Goal: Task Accomplishment & Management: Use online tool/utility

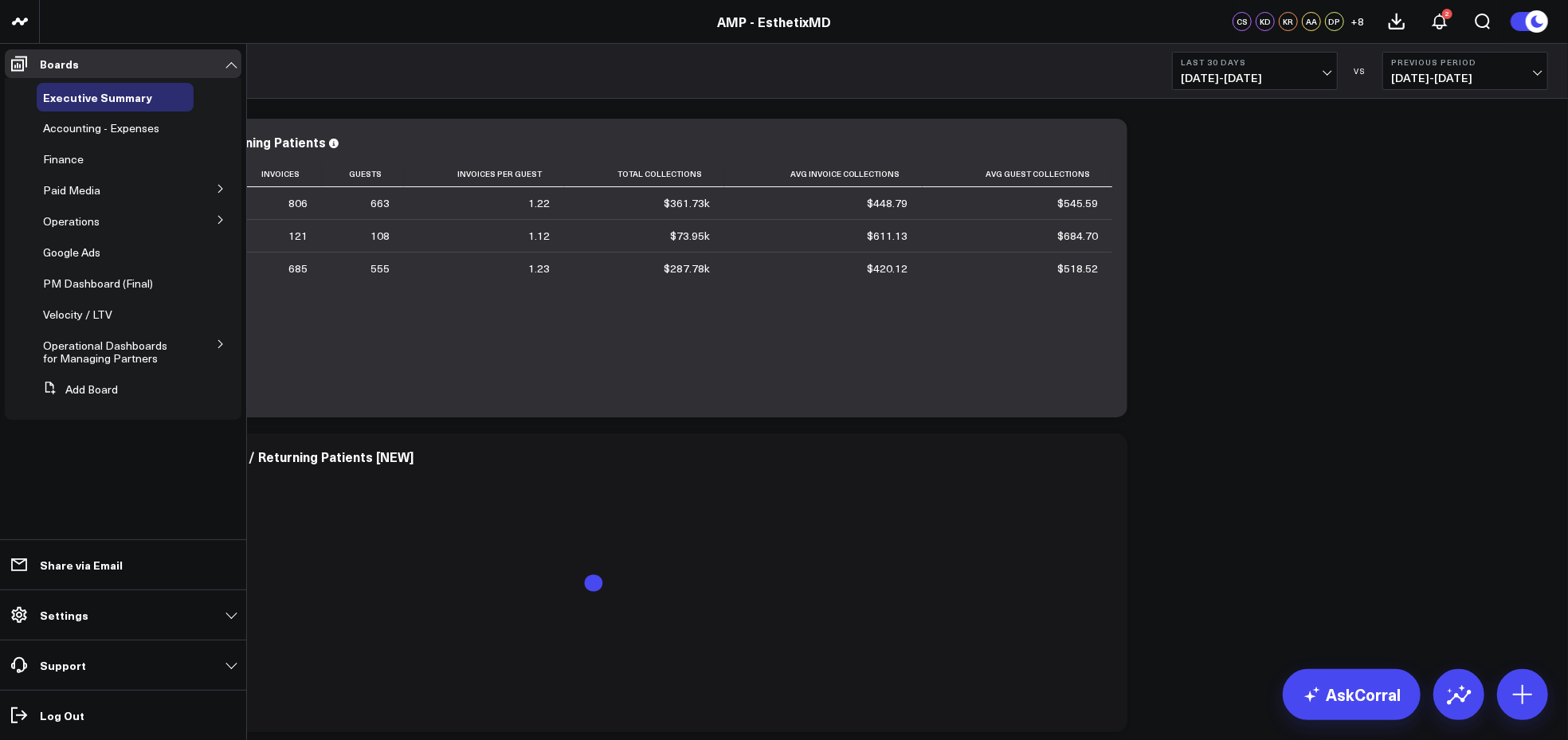
click at [220, 218] on icon at bounding box center [220, 219] width 4 height 8
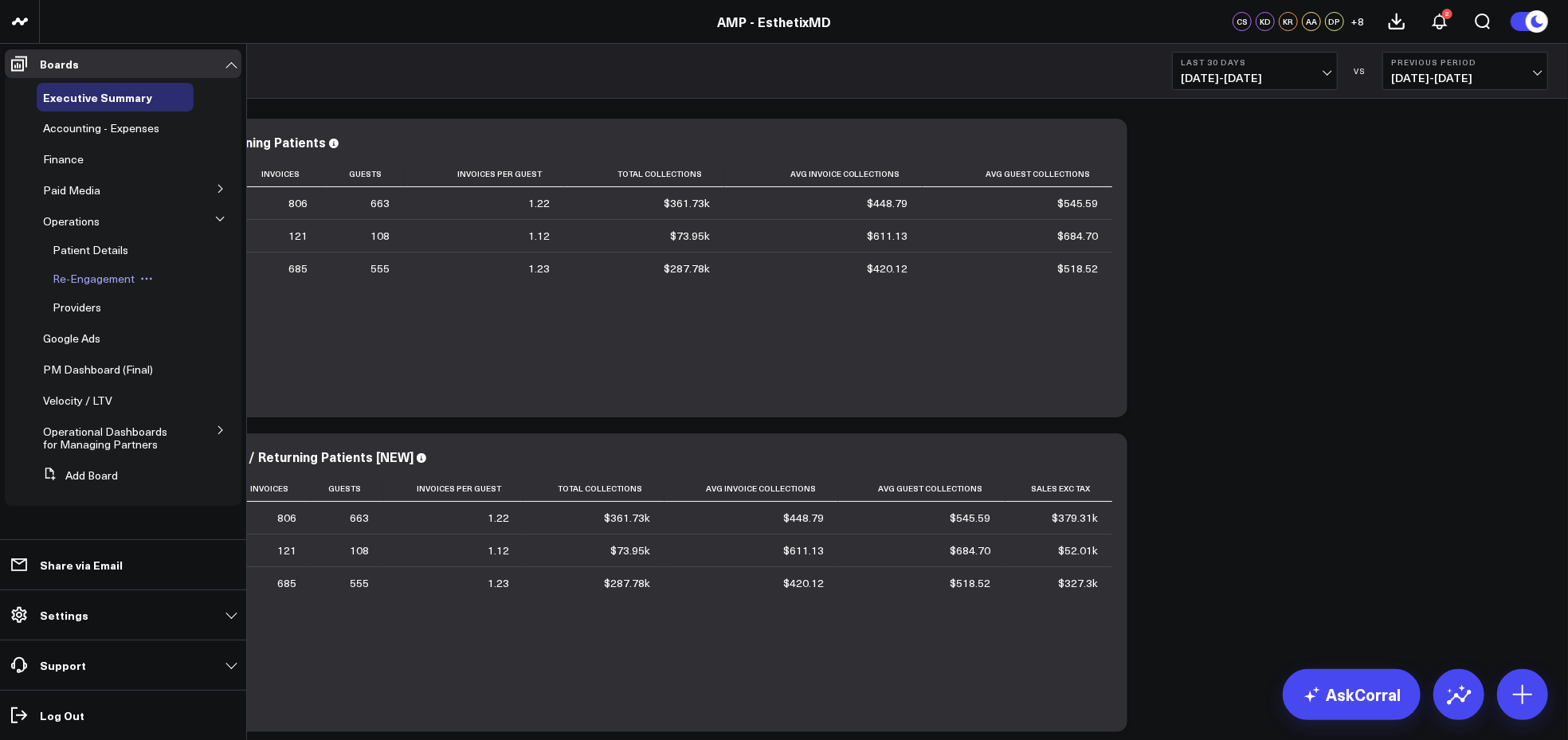
click at [114, 276] on span "Re-Engagement" at bounding box center [93, 279] width 82 height 16
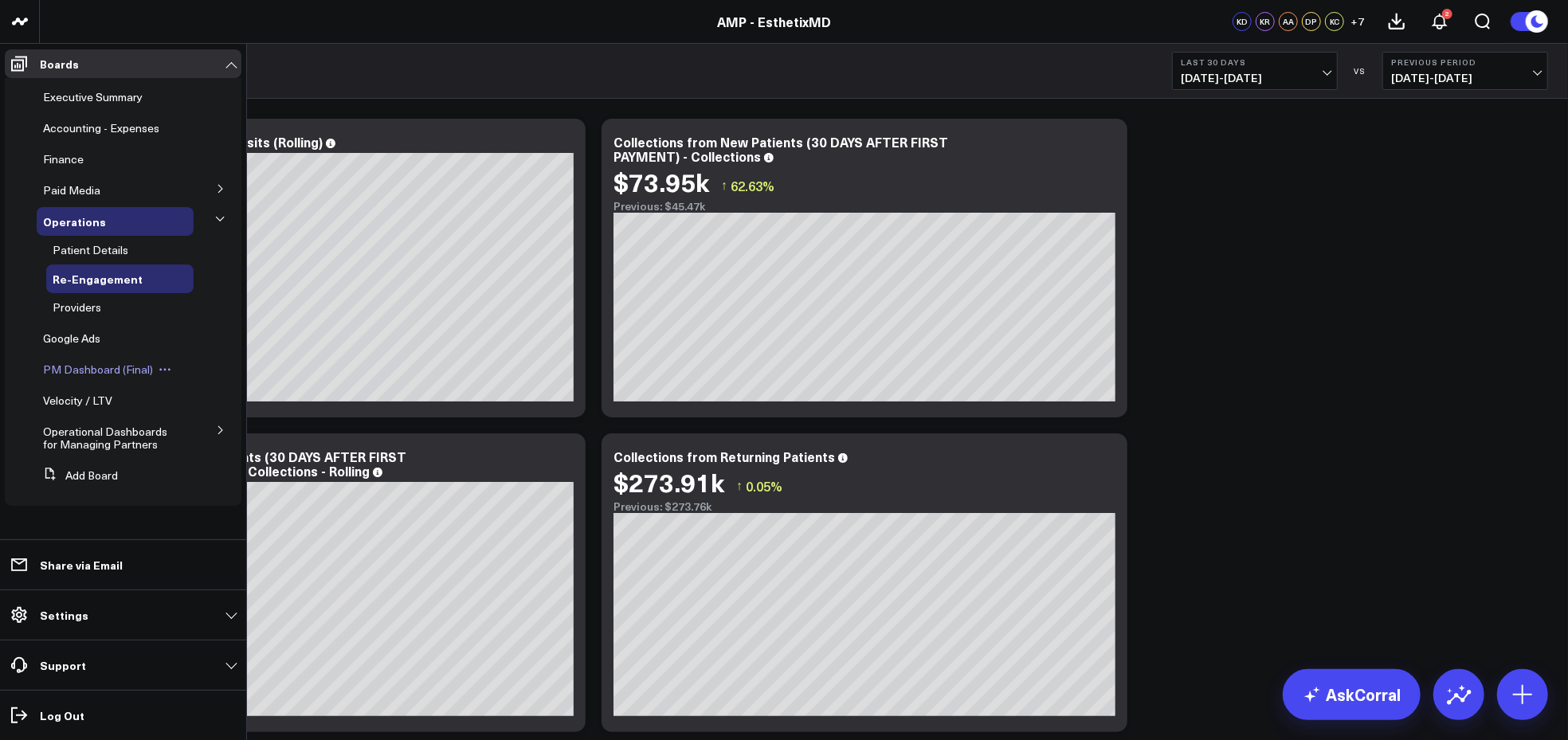
click at [113, 366] on span "PM Dashboard (Final)" at bounding box center [98, 370] width 110 height 16
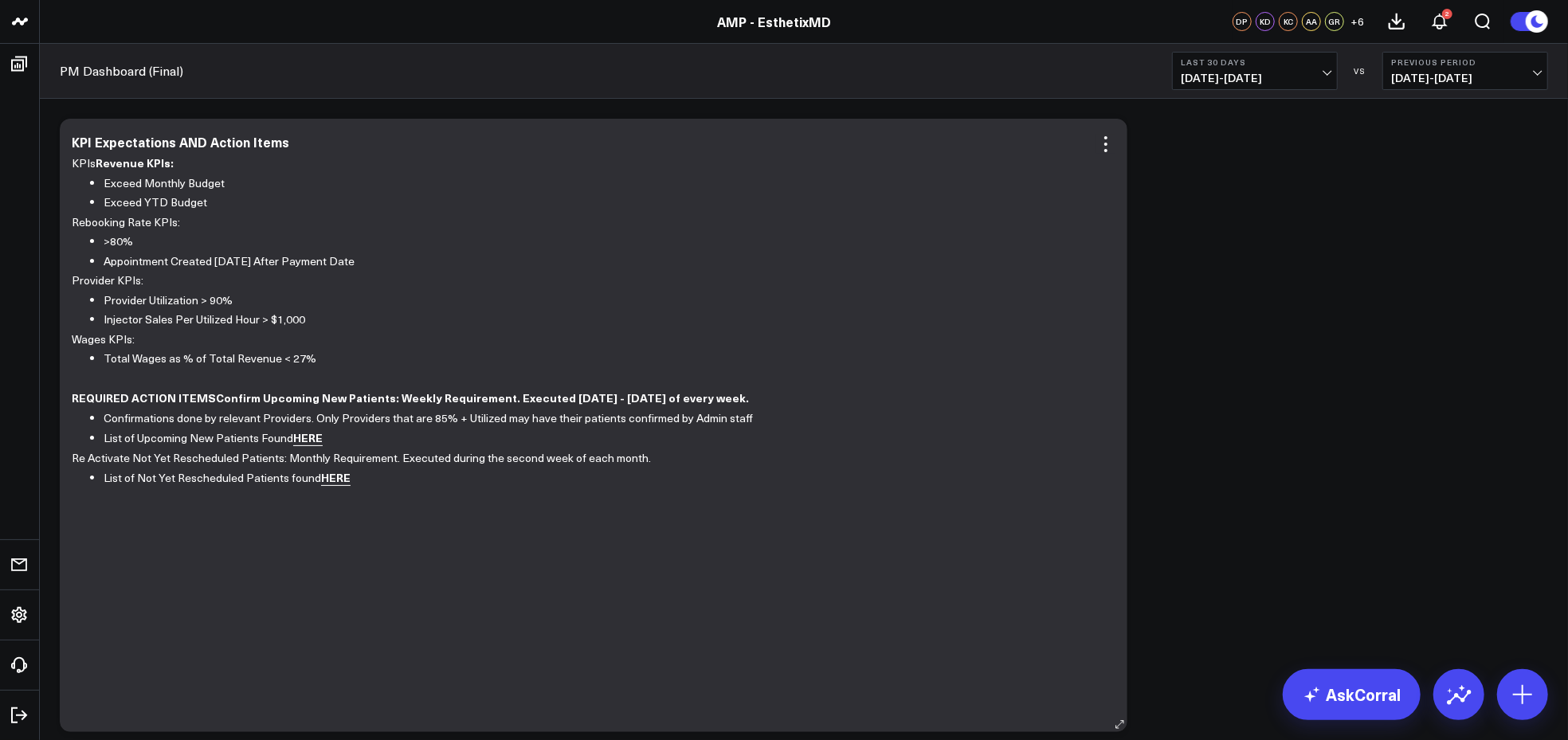
click at [313, 437] on link "HERE" at bounding box center [308, 437] width 29 height 16
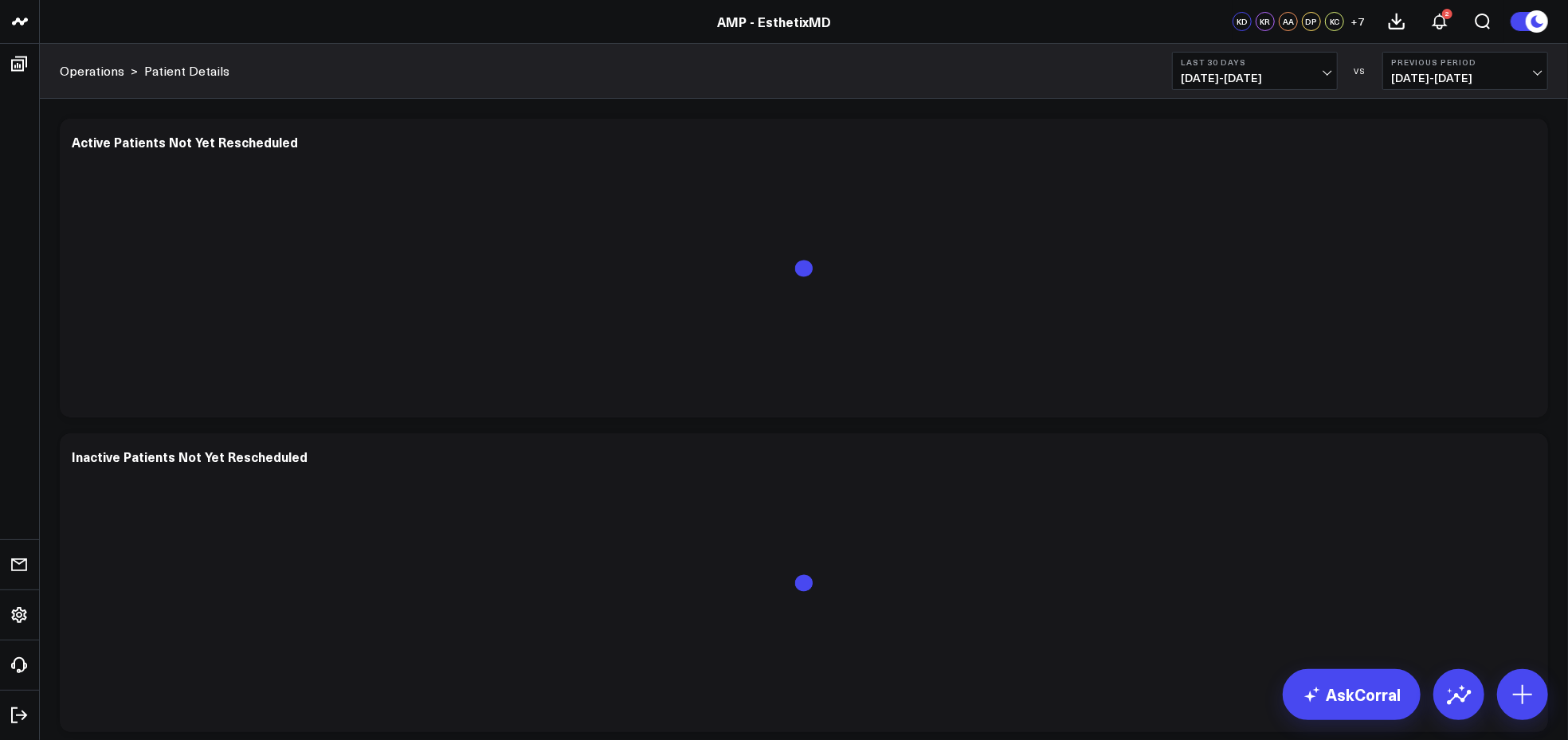
click at [1490, 62] on b "Previous Period" at bounding box center [1466, 61] width 149 height 9
click at [1438, 198] on link "No Comparison" at bounding box center [1465, 198] width 164 height 30
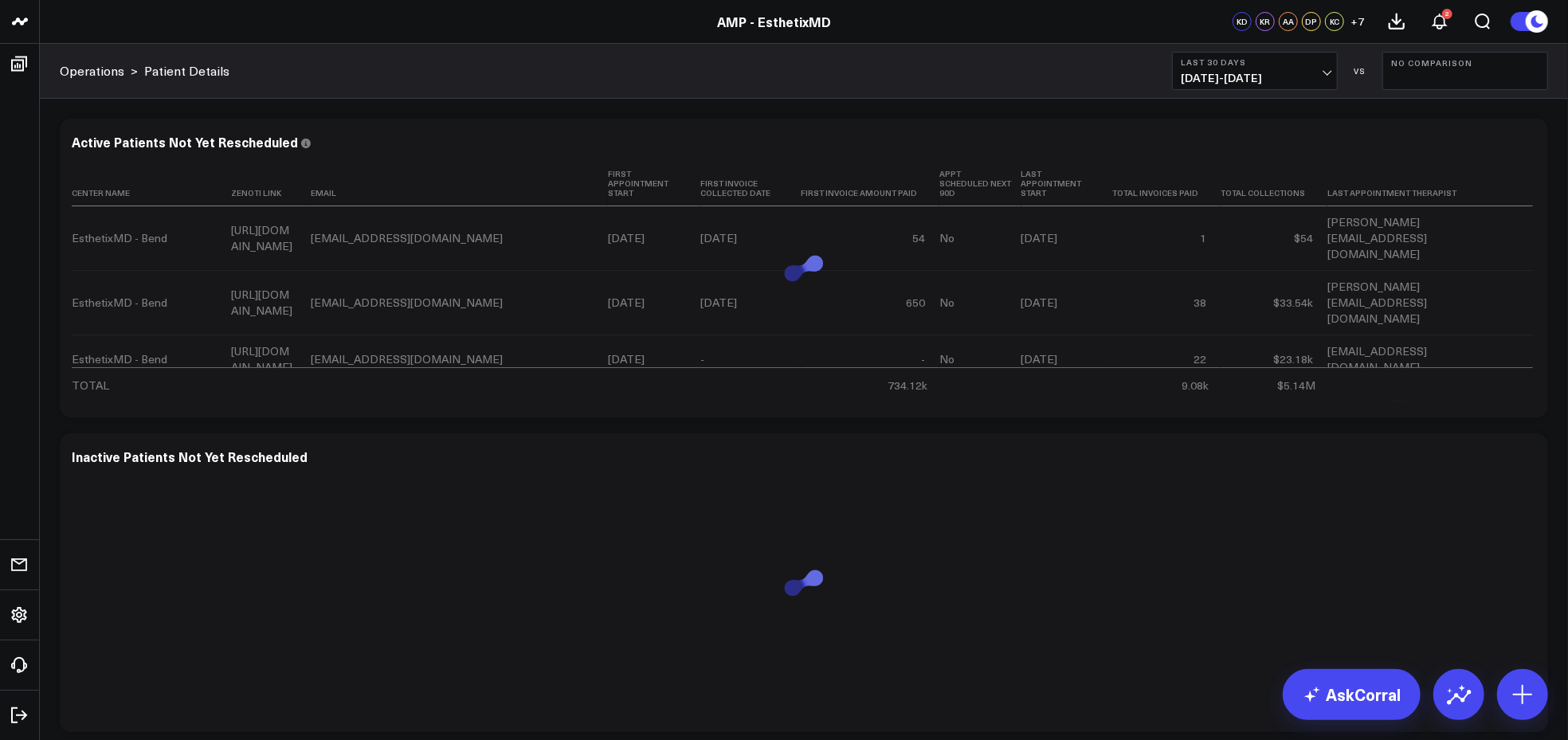
click at [1327, 72] on span "[DATE] - [DATE]" at bounding box center [1255, 78] width 149 height 13
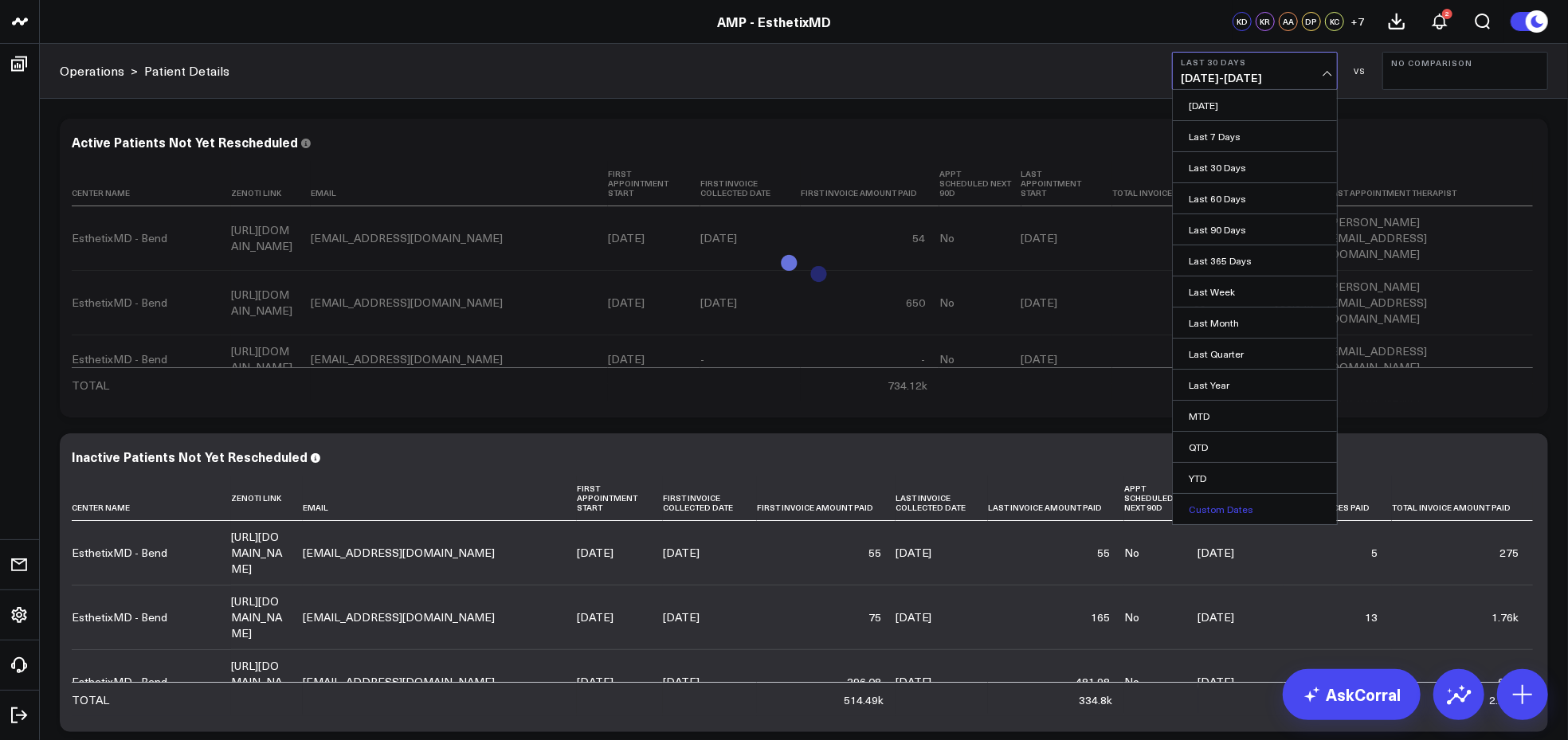
click at [1204, 501] on link "Custom Dates" at bounding box center [1255, 509] width 164 height 30
select select "7"
select select "2025"
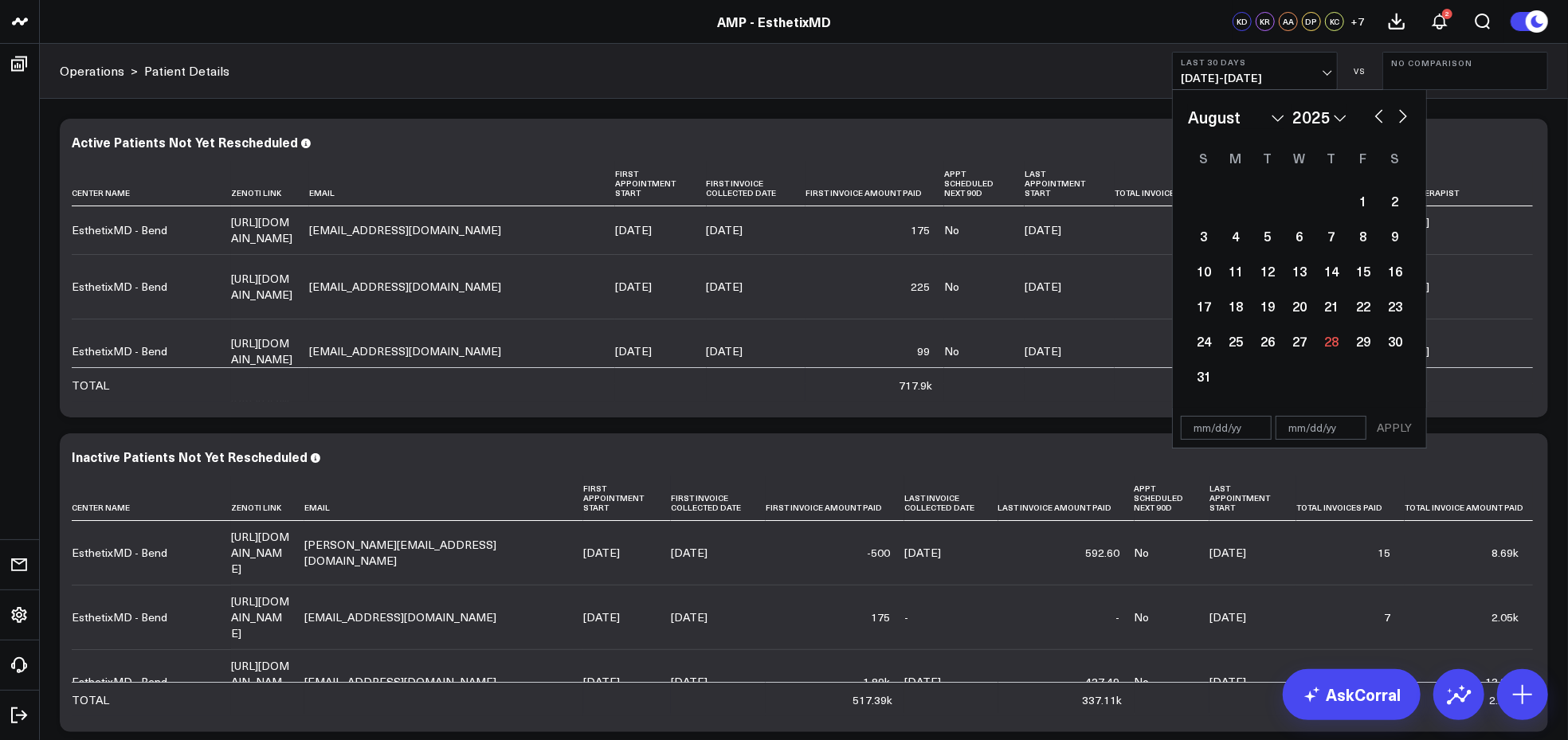
click at [1401, 116] on button "button" at bounding box center [1403, 115] width 16 height 19
select select "9"
select select "2025"
click at [1396, 195] on div "4" at bounding box center [1395, 200] width 32 height 32
type input "[DATE]"
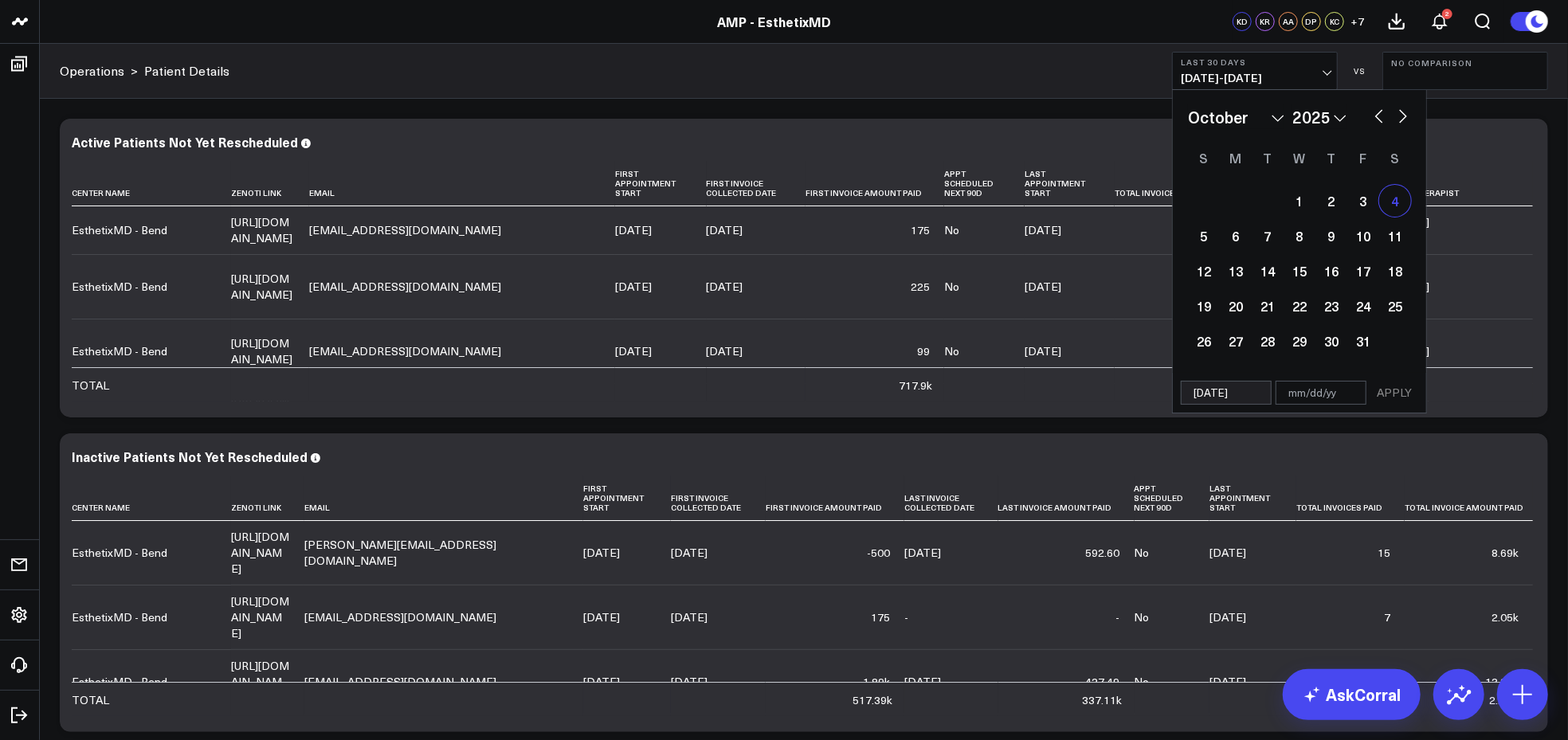
select select "9"
select select "2025"
click at [1393, 231] on div "11" at bounding box center [1395, 236] width 32 height 32
type input "[DATE]"
select select "9"
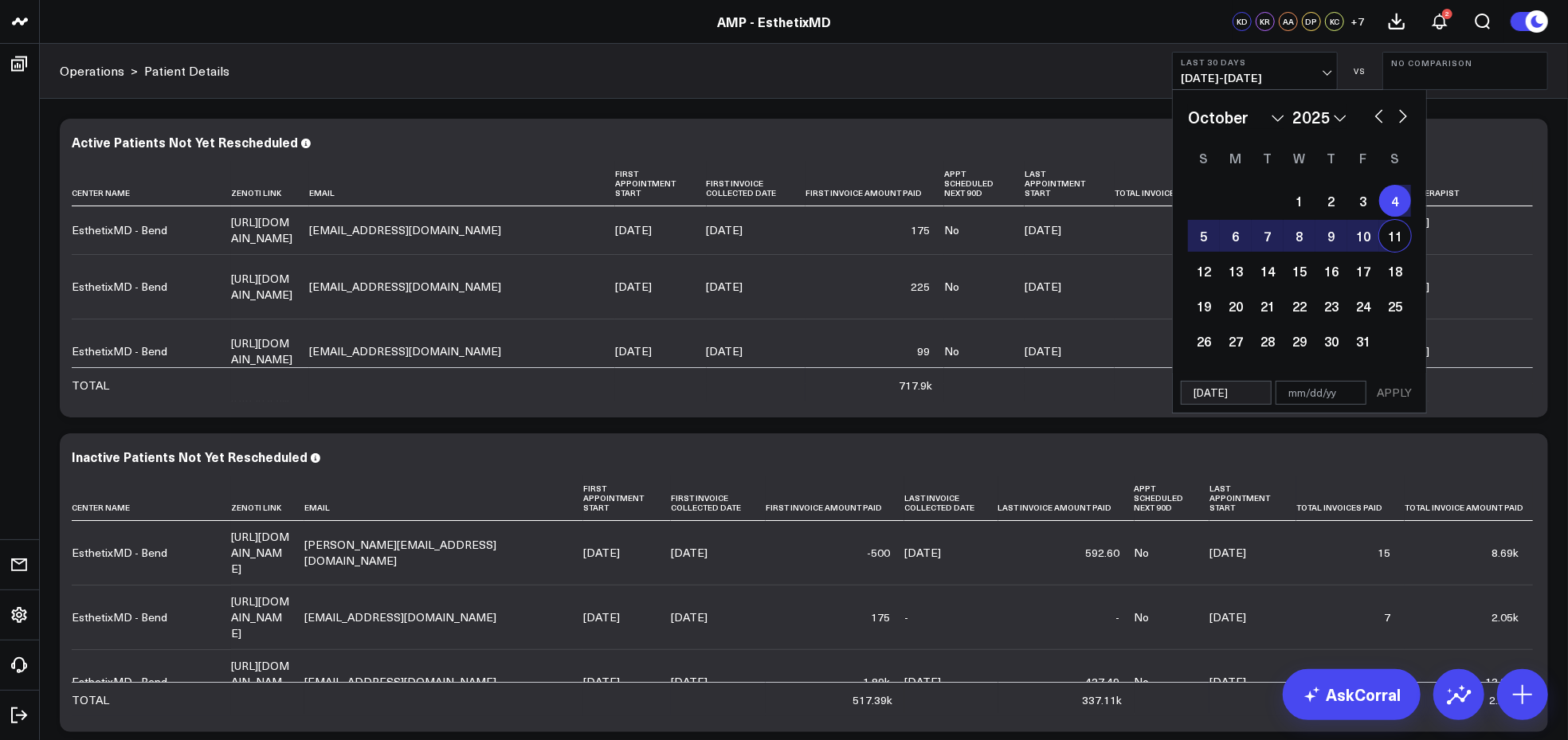
select select "2025"
click at [1393, 207] on div "4" at bounding box center [1395, 200] width 32 height 32
type input "[DATE]"
select select "9"
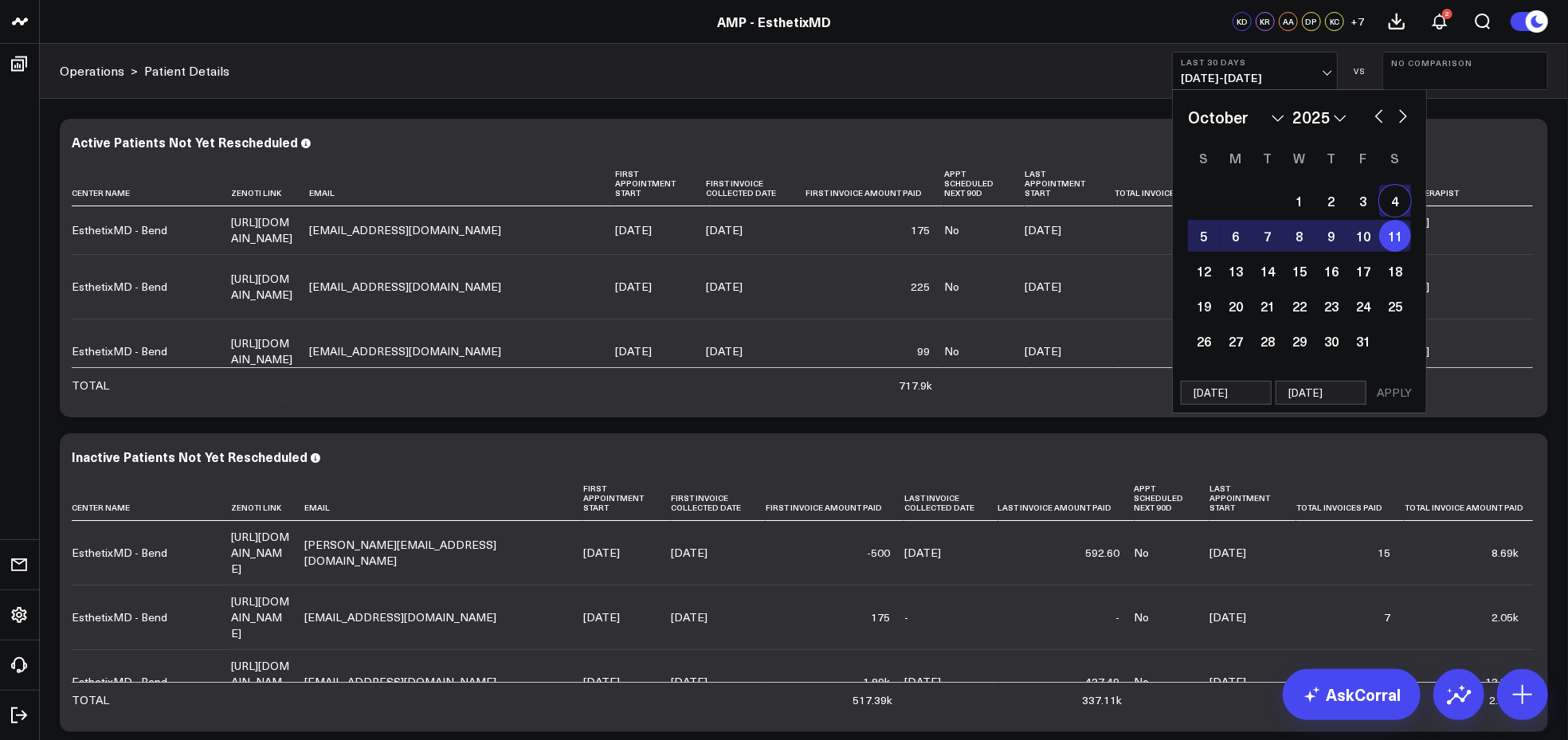
select select "2025"
click at [1278, 111] on select "January February March April May June July August September October November De…" at bounding box center [1236, 117] width 97 height 24
click at [1381, 118] on button "button" at bounding box center [1380, 115] width 16 height 19
select select "8"
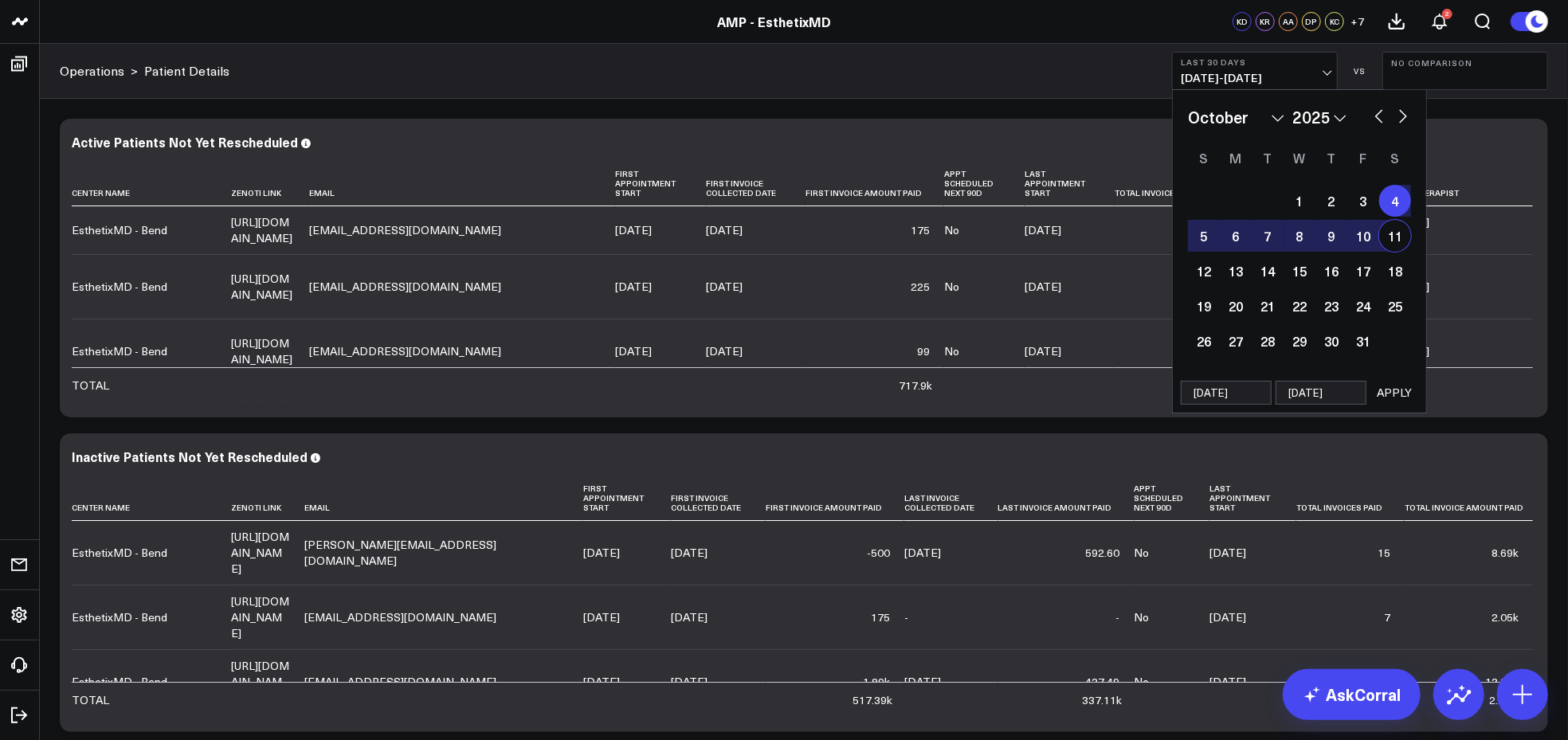
select select "2025"
click at [1325, 201] on div "4" at bounding box center [1331, 200] width 32 height 32
type input "[DATE]"
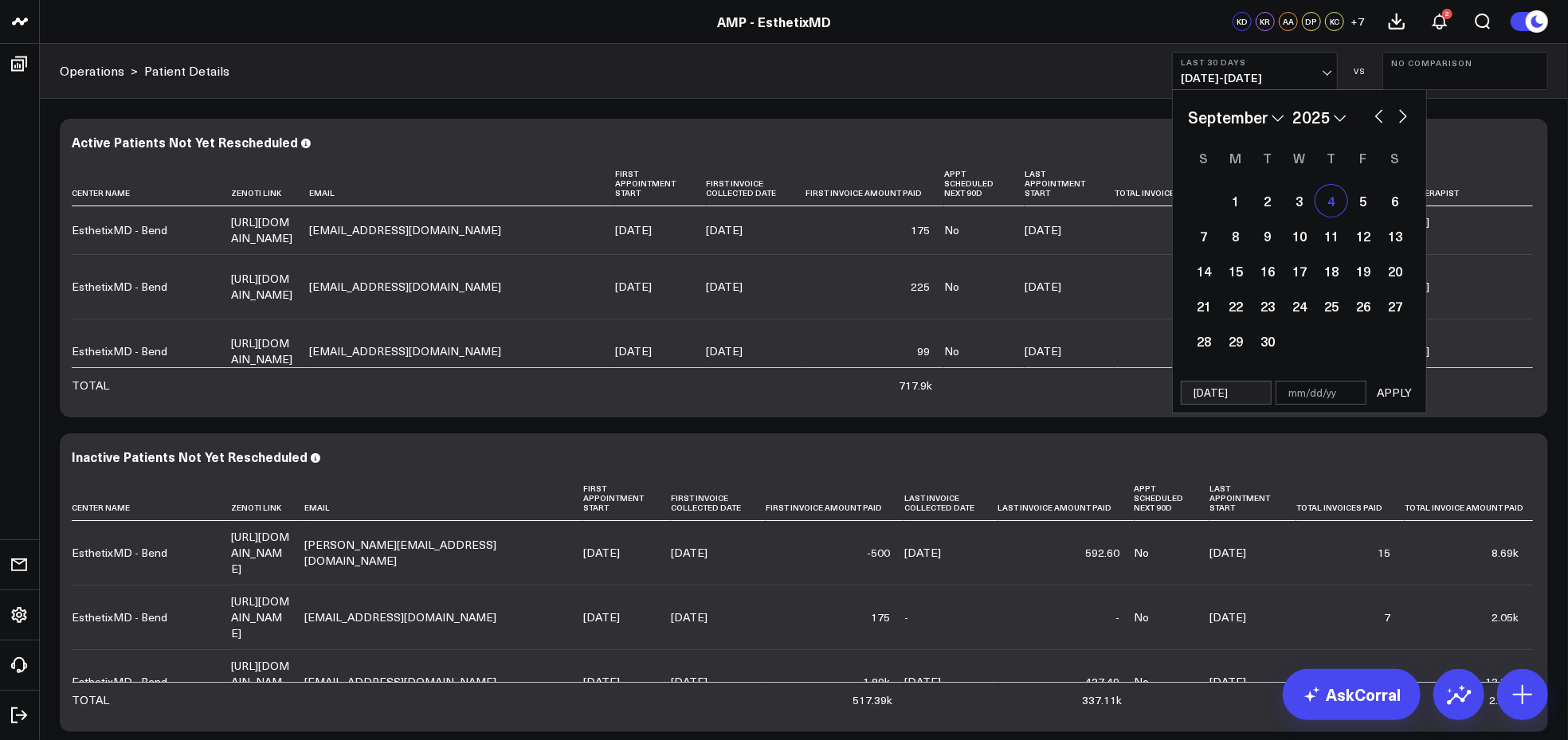
select select "8"
select select "2025"
click at [1328, 238] on div "11" at bounding box center [1331, 236] width 32 height 32
type input "[DATE]"
select select "8"
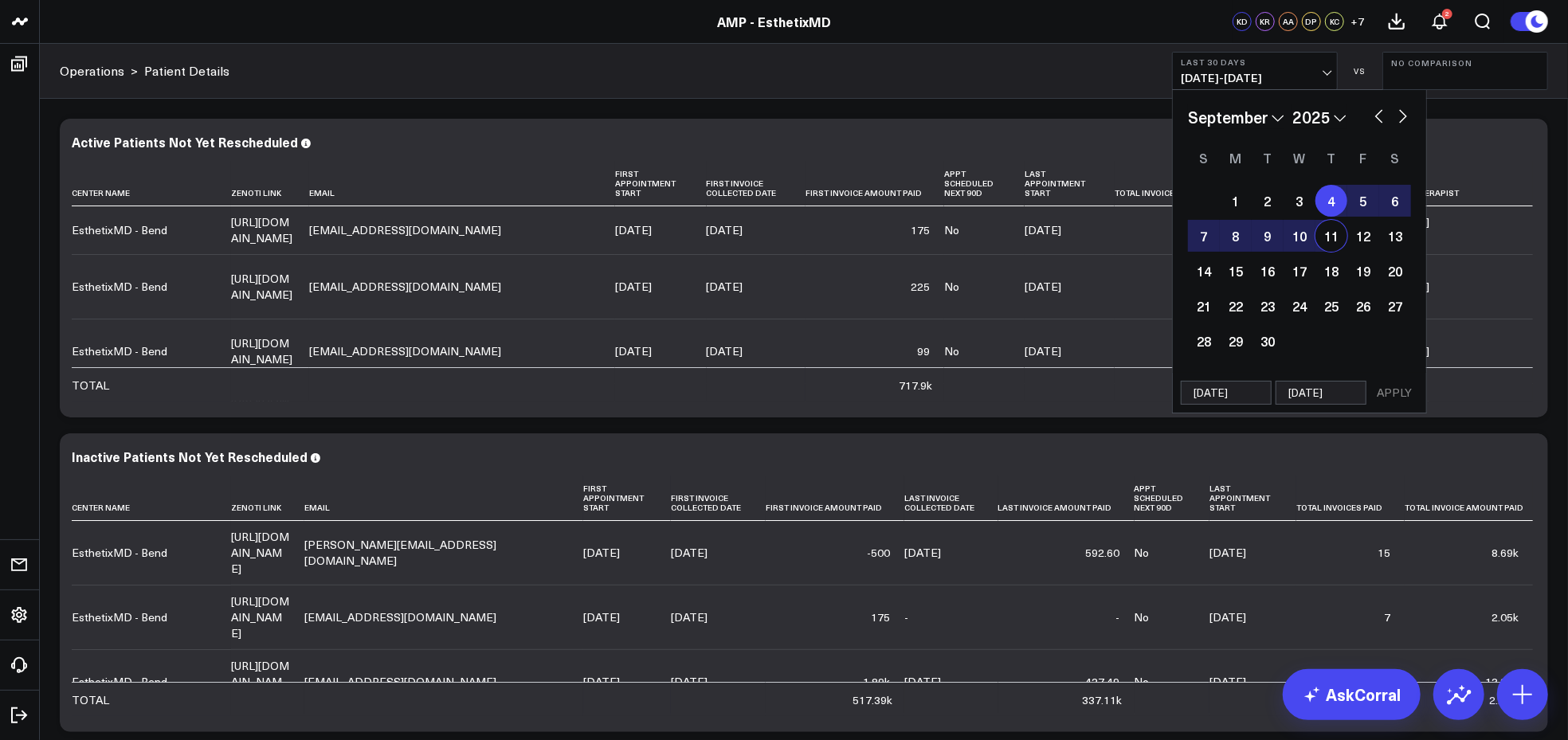
select select "2025"
click at [1328, 238] on div "11" at bounding box center [1331, 236] width 32 height 32
type input "[DATE]"
select select "8"
select select "2025"
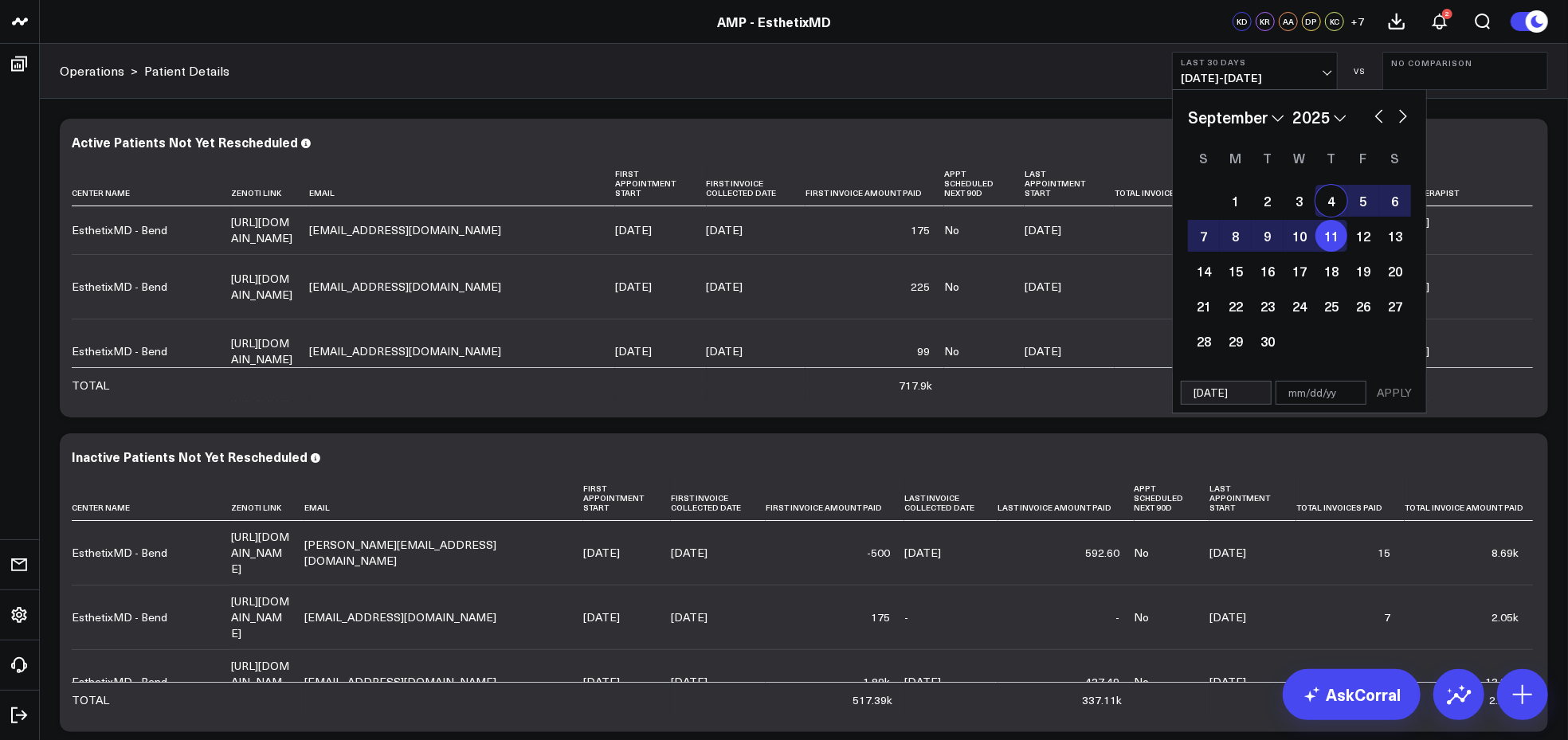
click at [1336, 198] on div "4" at bounding box center [1331, 200] width 32 height 32
type input "[DATE]"
select select "8"
select select "2025"
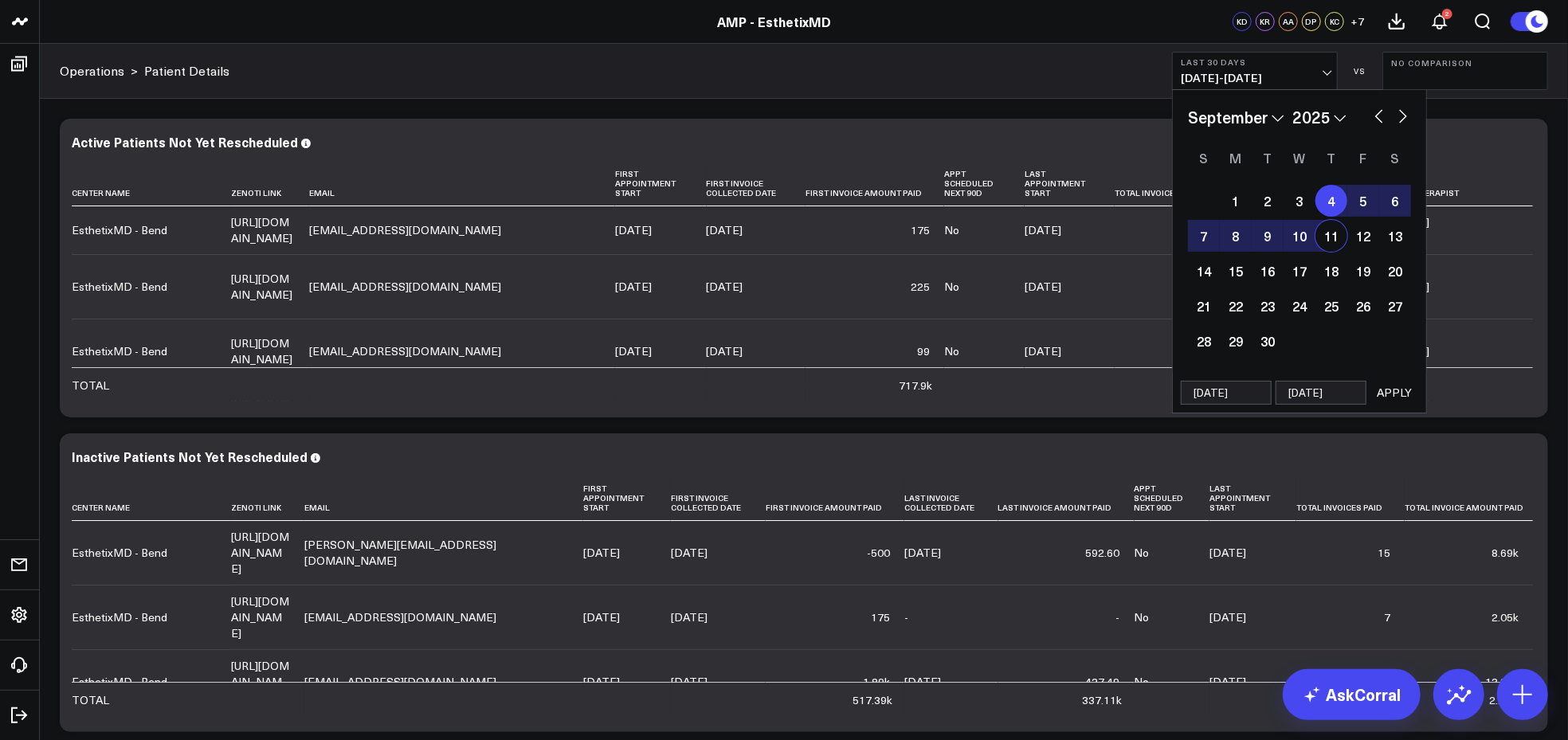
click at [1393, 400] on button "APPLY" at bounding box center [1394, 393] width 48 height 24
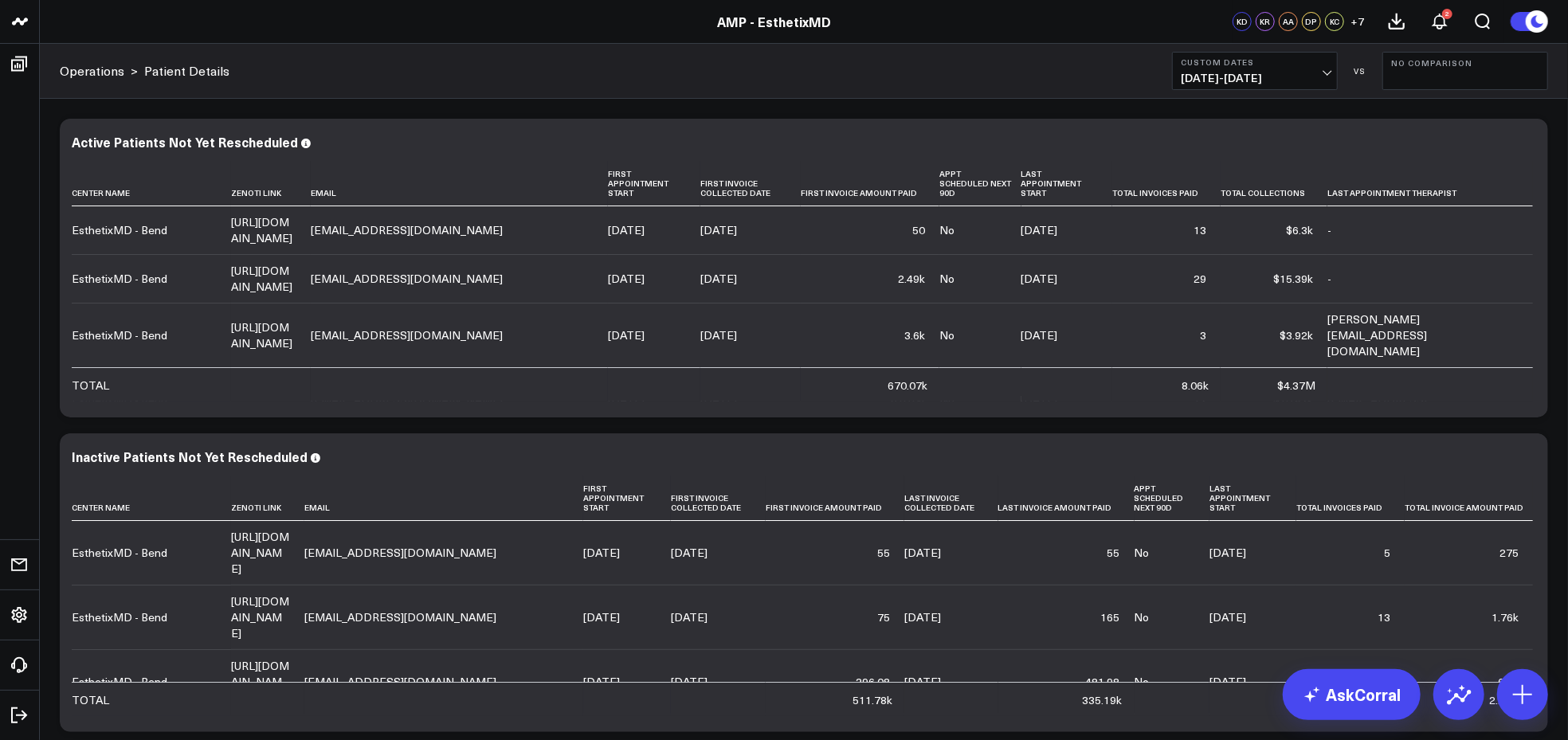
scroll to position [1436, 0]
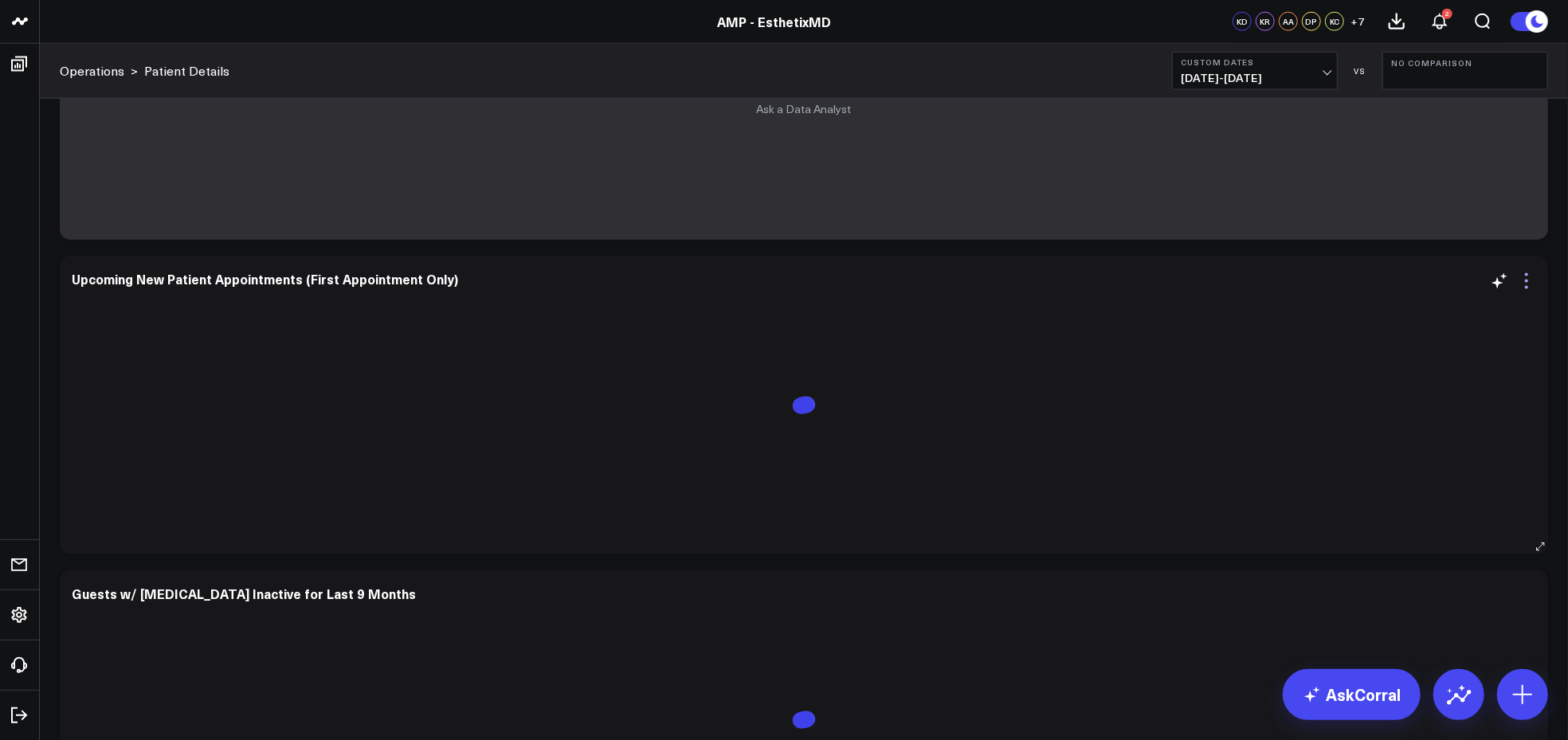
click at [1520, 278] on icon at bounding box center [1527, 281] width 19 height 19
click at [1530, 281] on icon at bounding box center [1527, 281] width 19 height 19
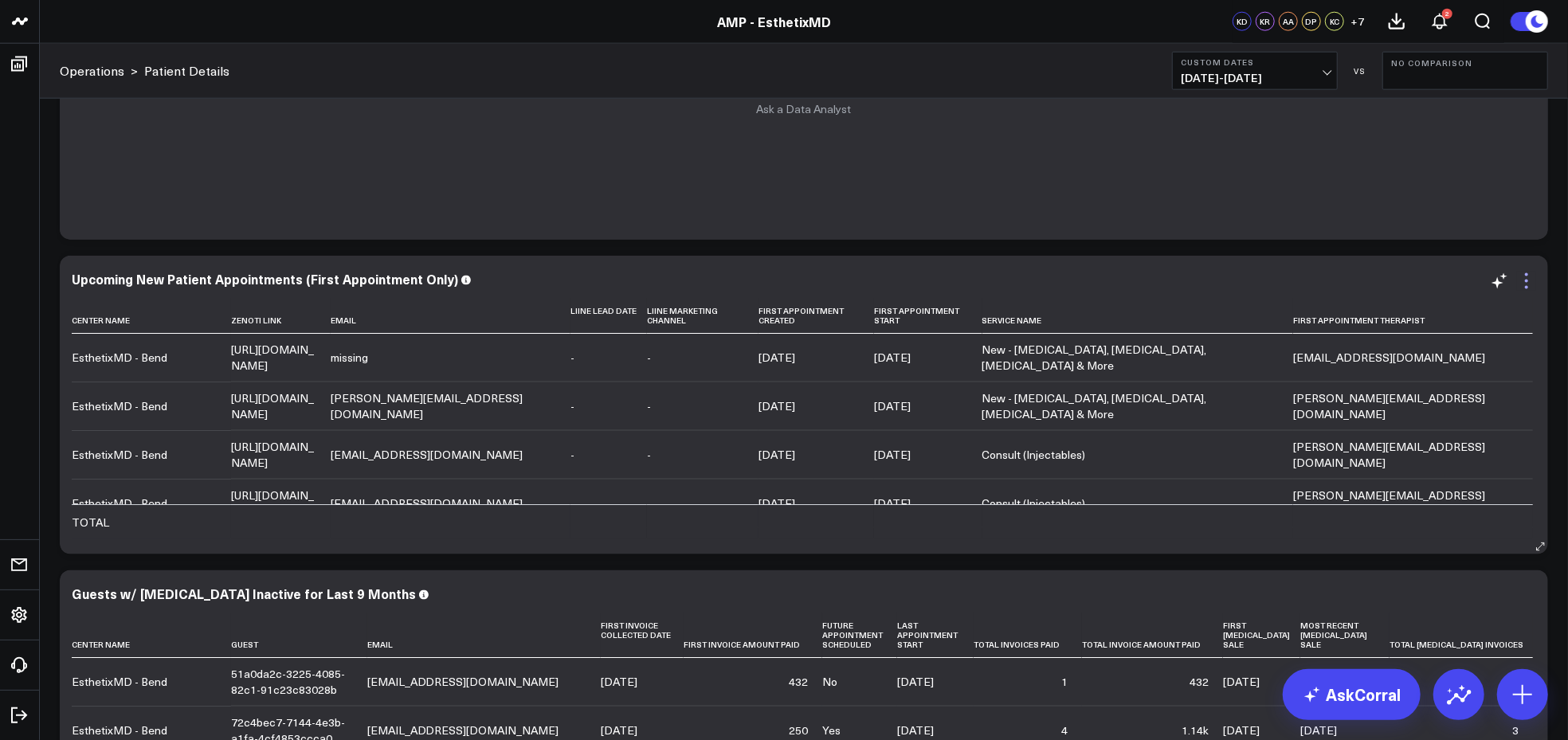
click at [1527, 275] on icon at bounding box center [1527, 281] width 19 height 19
drag, startPoint x: 1527, startPoint y: 275, endPoint x: 1434, endPoint y: 578, distance: 317.0
click at [1559, 218] on div "Modify via AI Copy link to widget Ask support Remove Create linked copy Executi…" at bounding box center [803, 604] width 1528 height 3883
click at [1531, 281] on icon at bounding box center [1527, 281] width 19 height 19
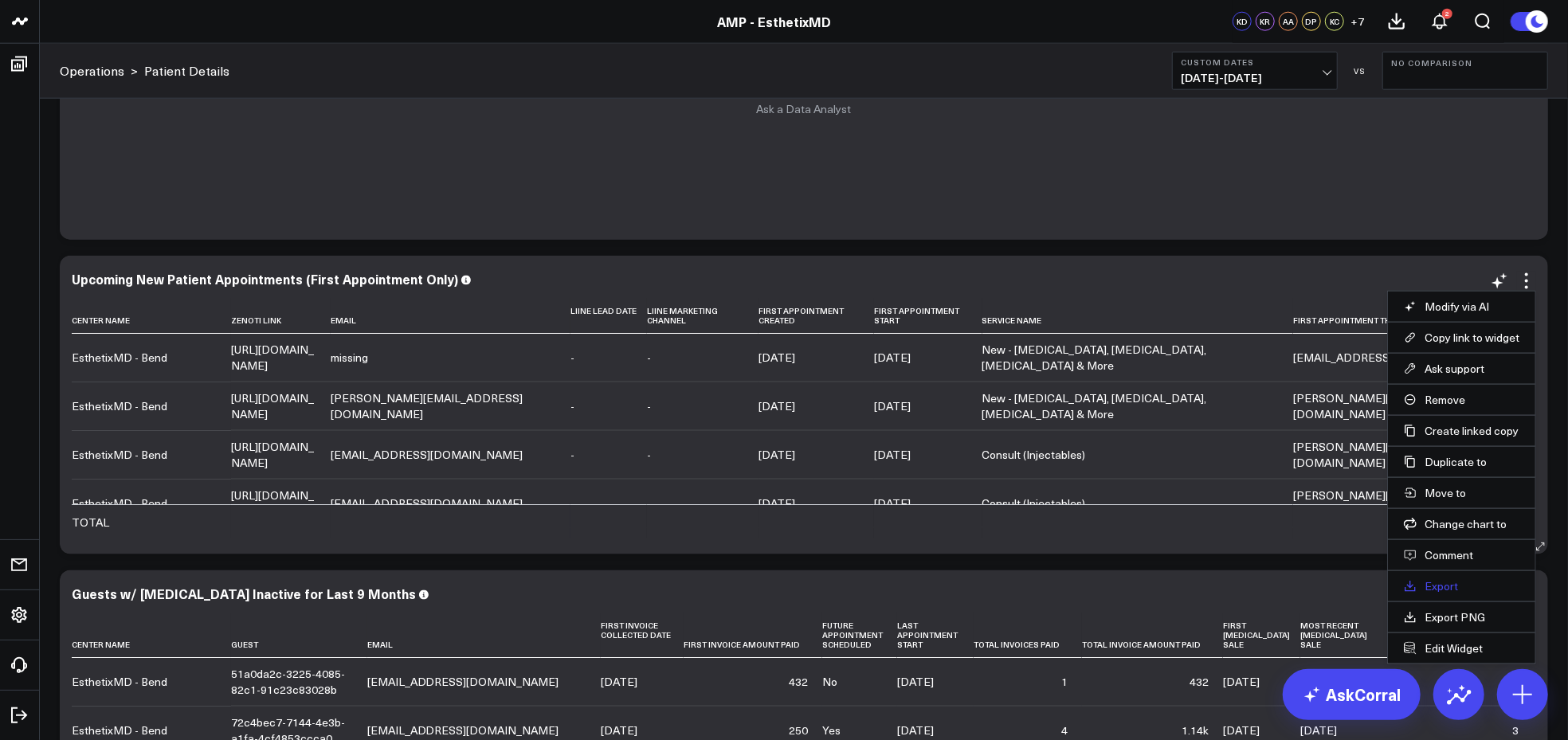
click at [1446, 585] on link "Export" at bounding box center [1462, 586] width 116 height 15
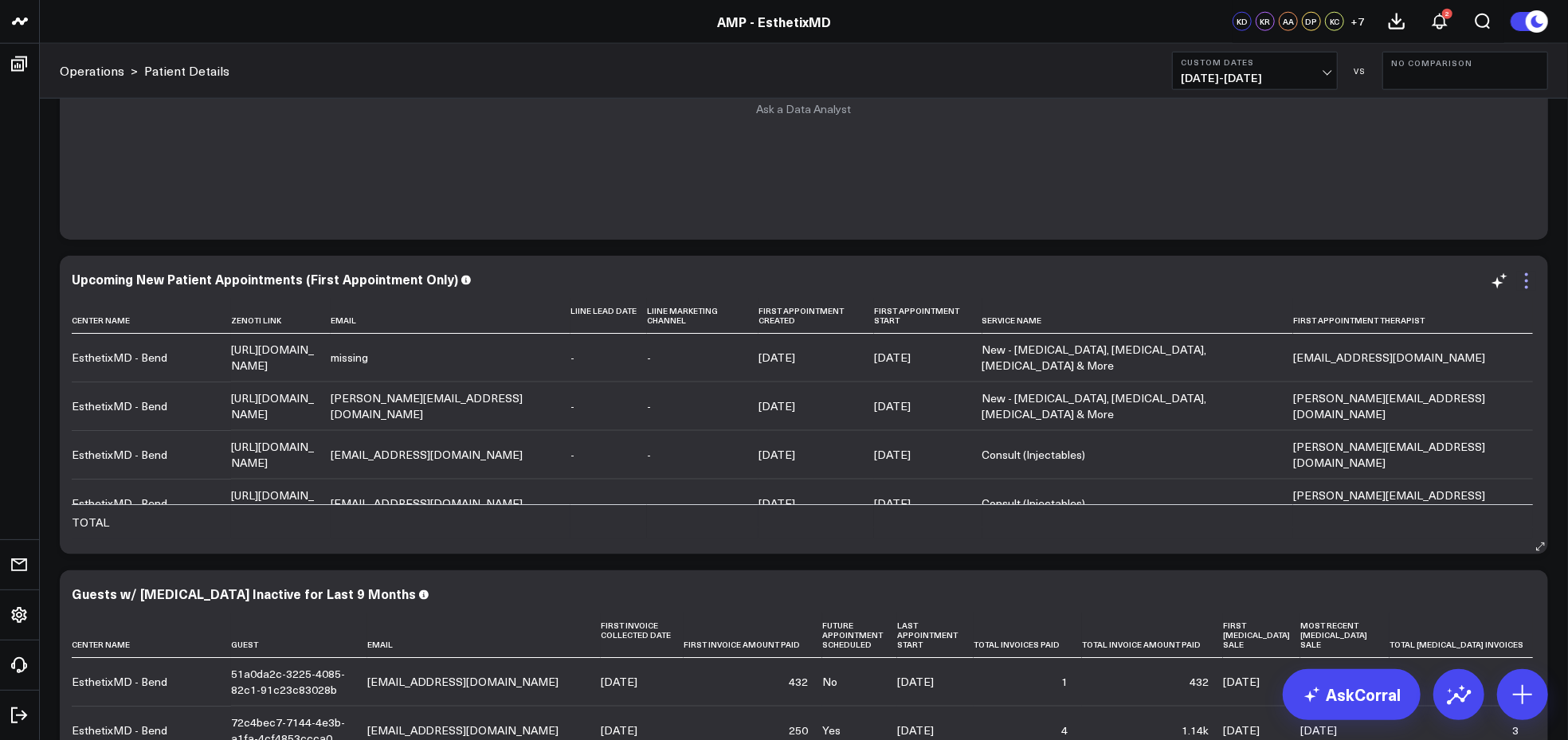
click at [1526, 279] on icon at bounding box center [1527, 281] width 19 height 19
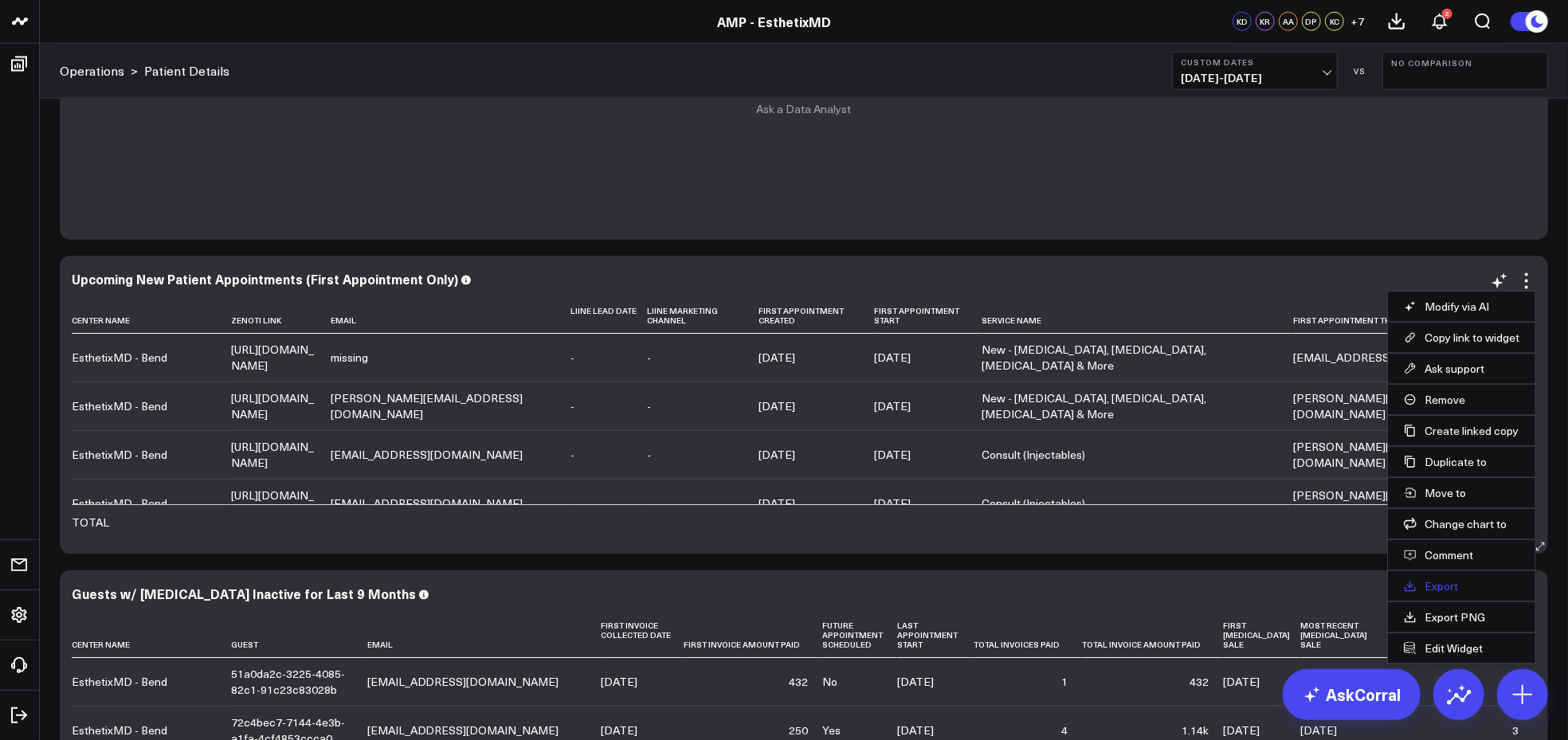
click at [1450, 582] on link "Export" at bounding box center [1462, 586] width 116 height 15
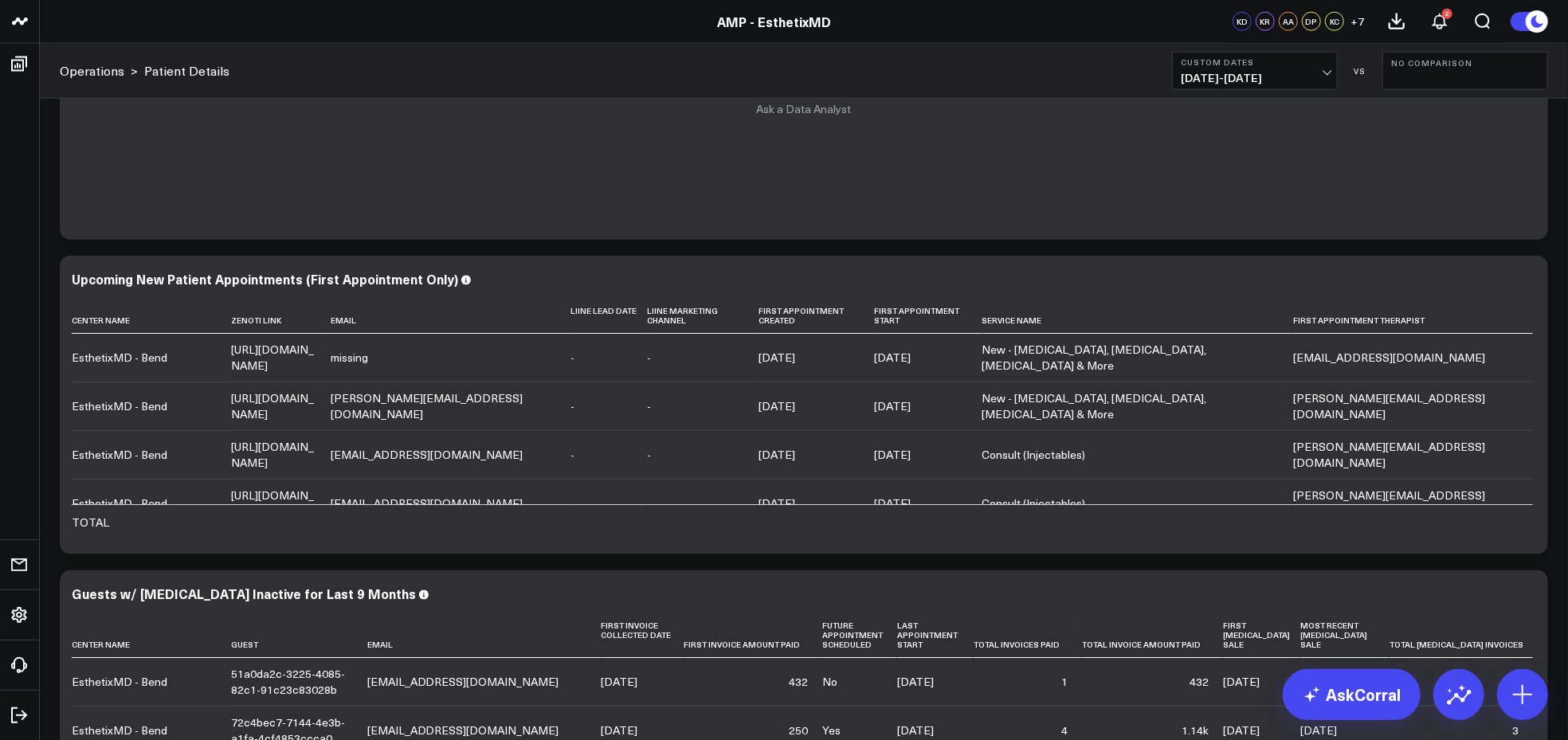
click at [1332, 85] on button "Custom Dates [DATE] - [DATE]" at bounding box center [1255, 71] width 166 height 38
click at [1306, 76] on span "[DATE] - [DATE]" at bounding box center [1255, 78] width 149 height 13
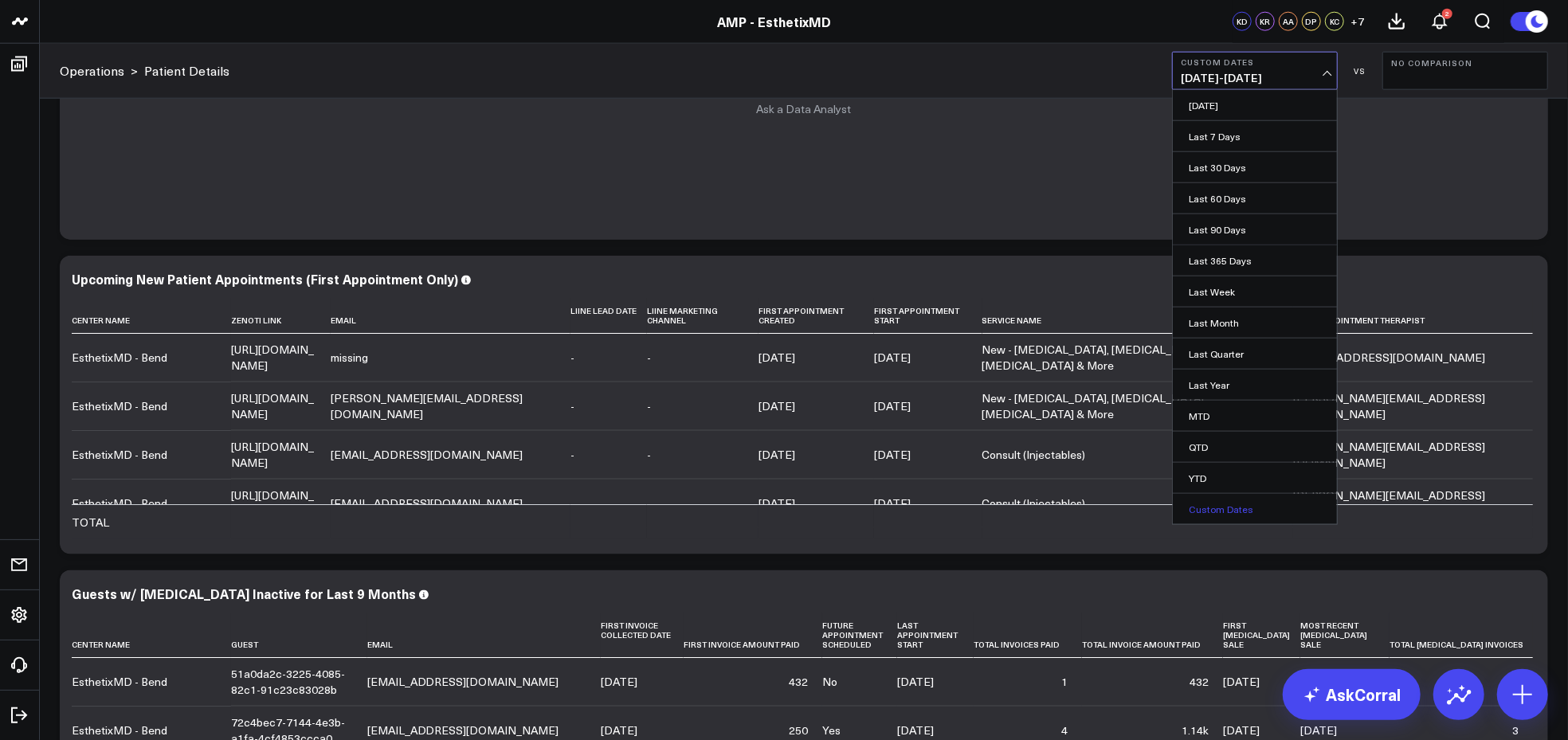
click at [1205, 513] on link "Custom Dates" at bounding box center [1255, 509] width 164 height 30
select select "7"
select select "2025"
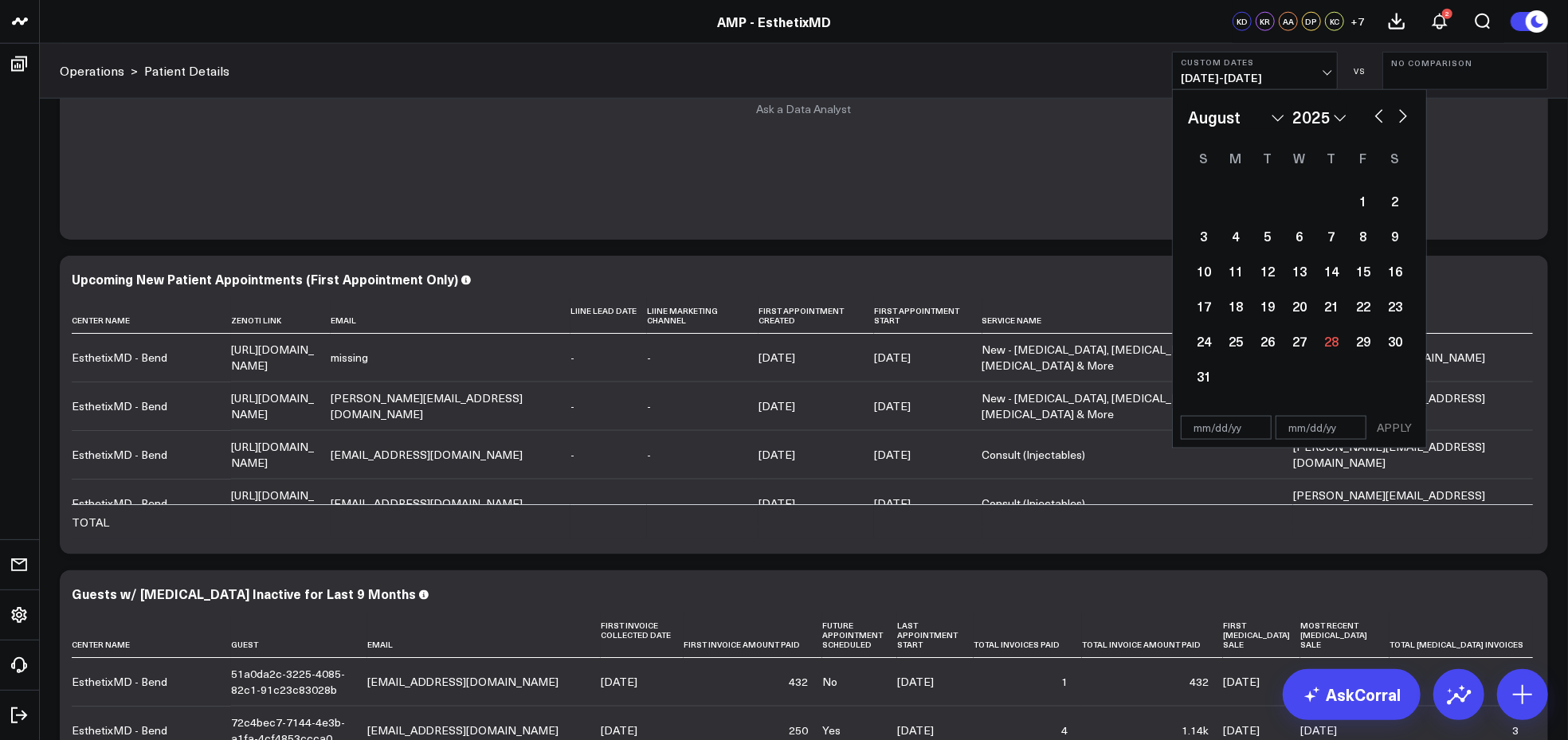
click at [1404, 113] on button "button" at bounding box center [1403, 115] width 16 height 19
select select "9"
select select "2025"
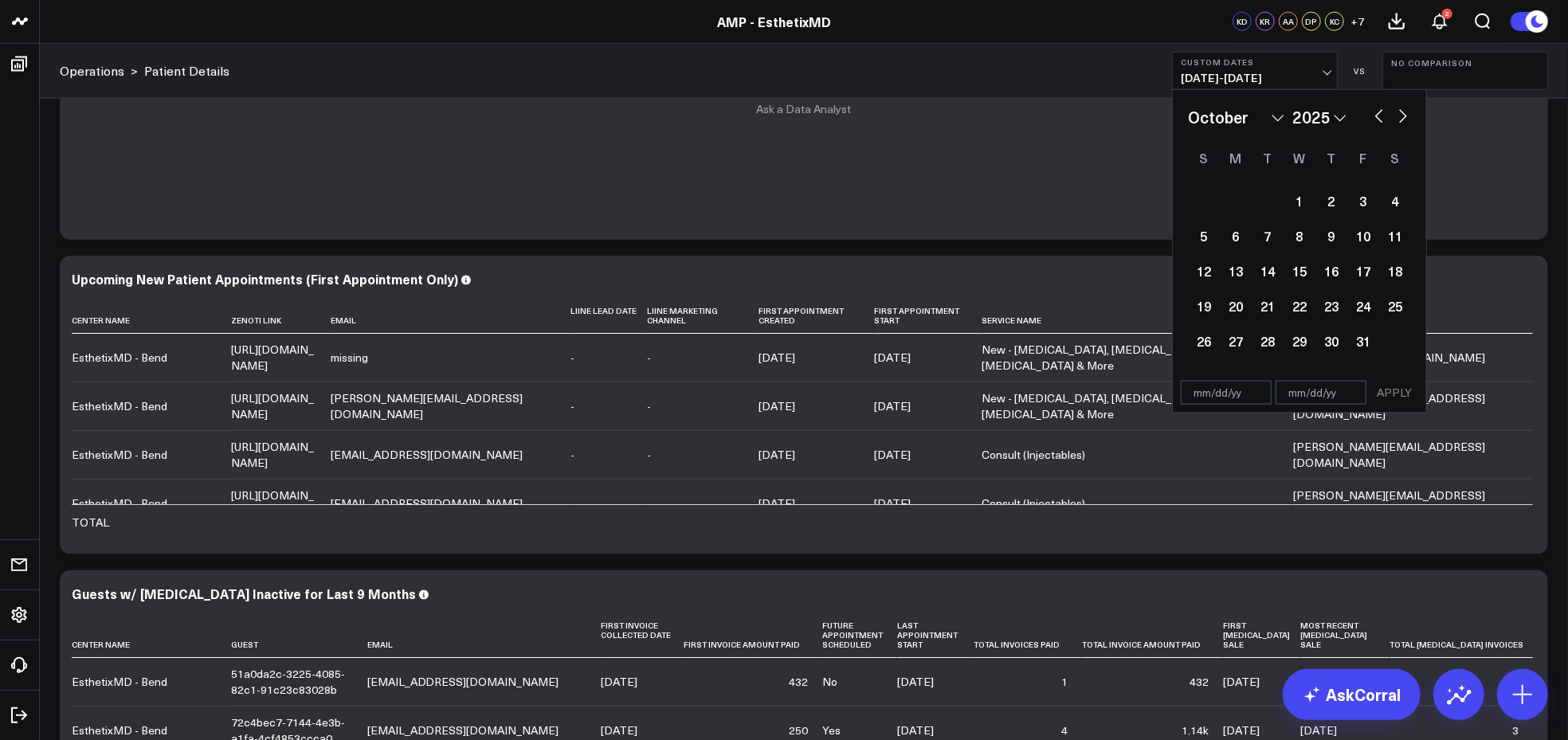
click at [1382, 113] on button "button" at bounding box center [1380, 115] width 16 height 19
select select "8"
select select "2025"
click at [1228, 199] on div "1" at bounding box center [1235, 200] width 32 height 32
type input "[DATE]"
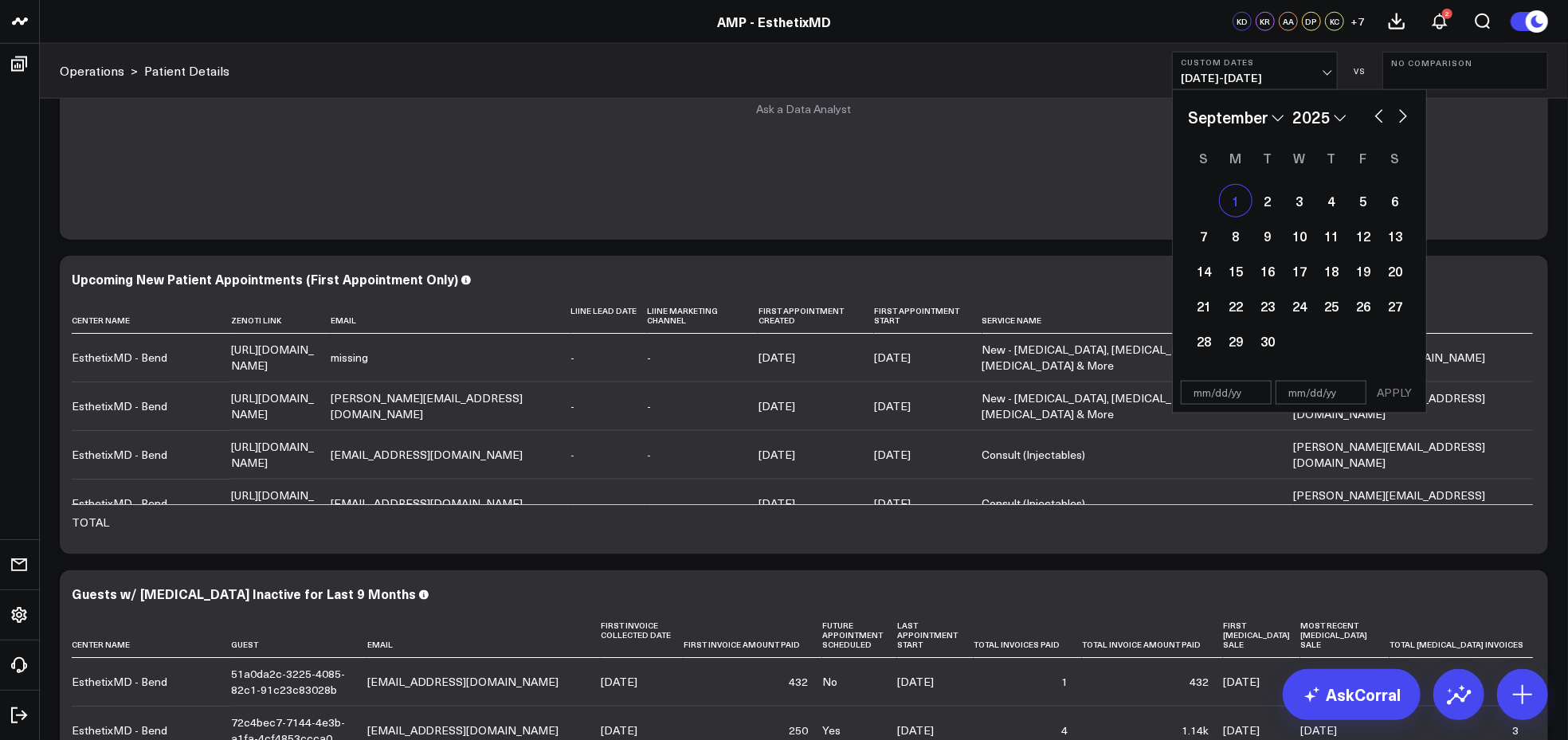
type input "[DATE]"
select select "8"
select select "2025"
click at [1267, 338] on div "30" at bounding box center [1267, 340] width 32 height 32
type input "[DATE]"
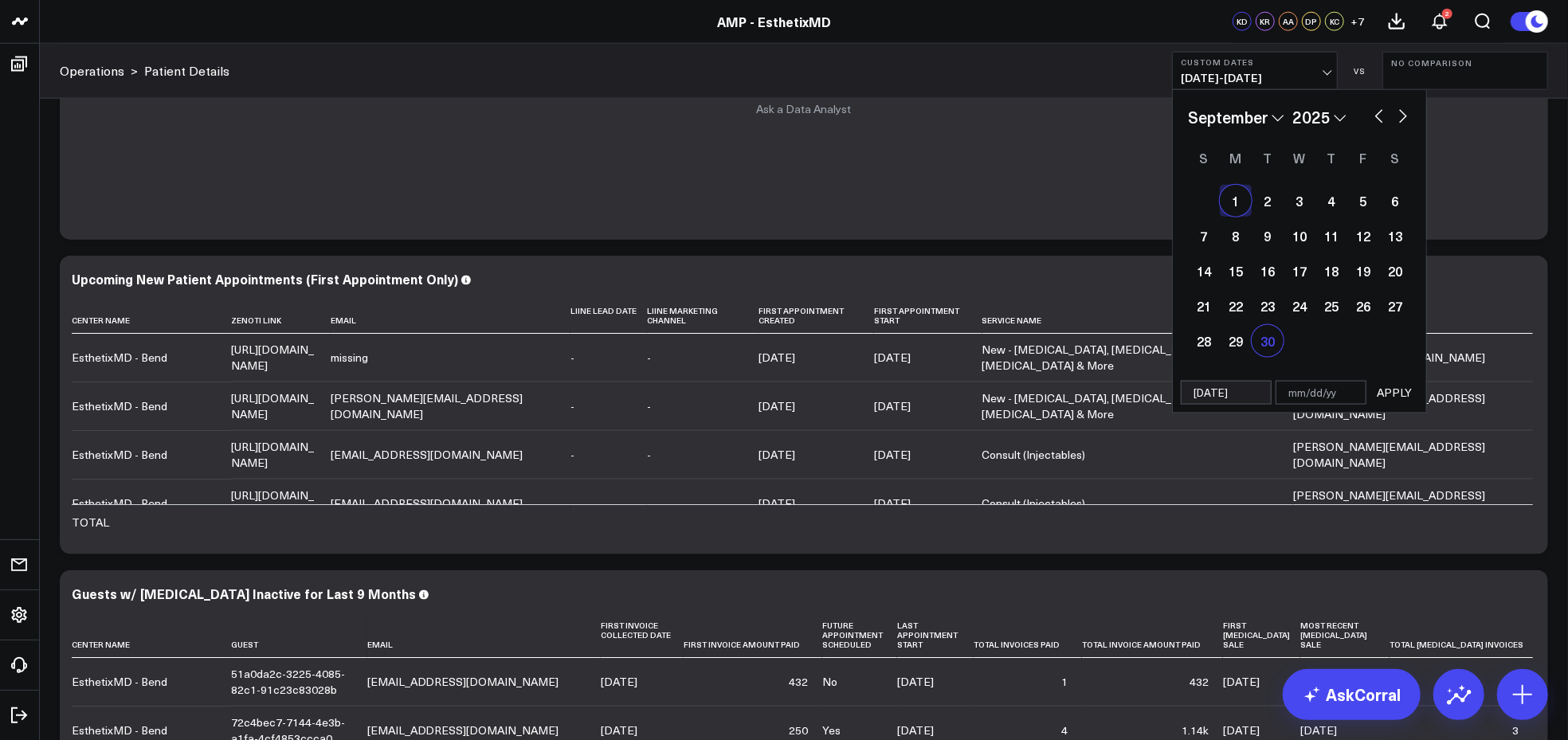
select select "8"
select select "2025"
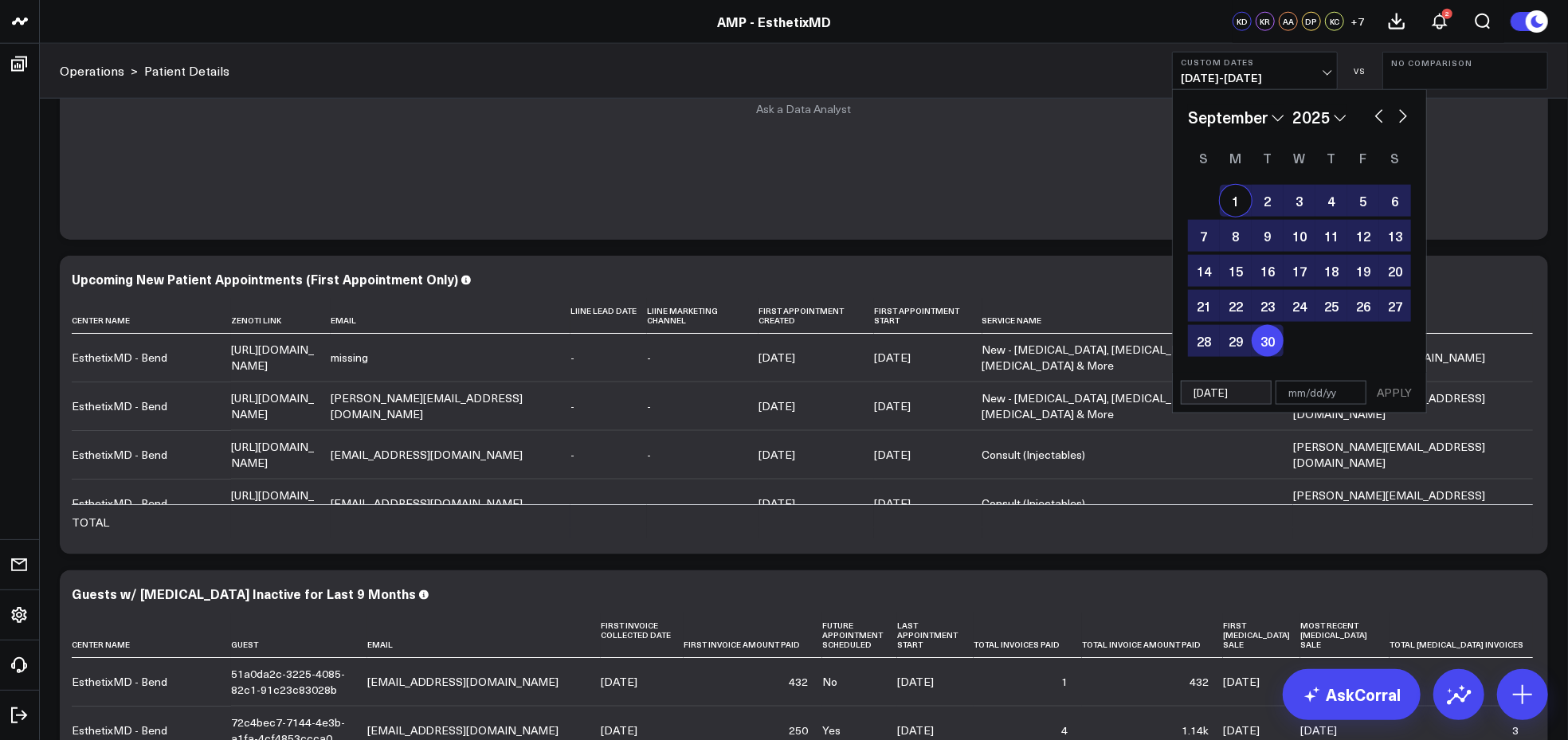
click at [1232, 199] on div "1" at bounding box center [1235, 200] width 32 height 32
type input "[DATE]"
select select "8"
select select "2025"
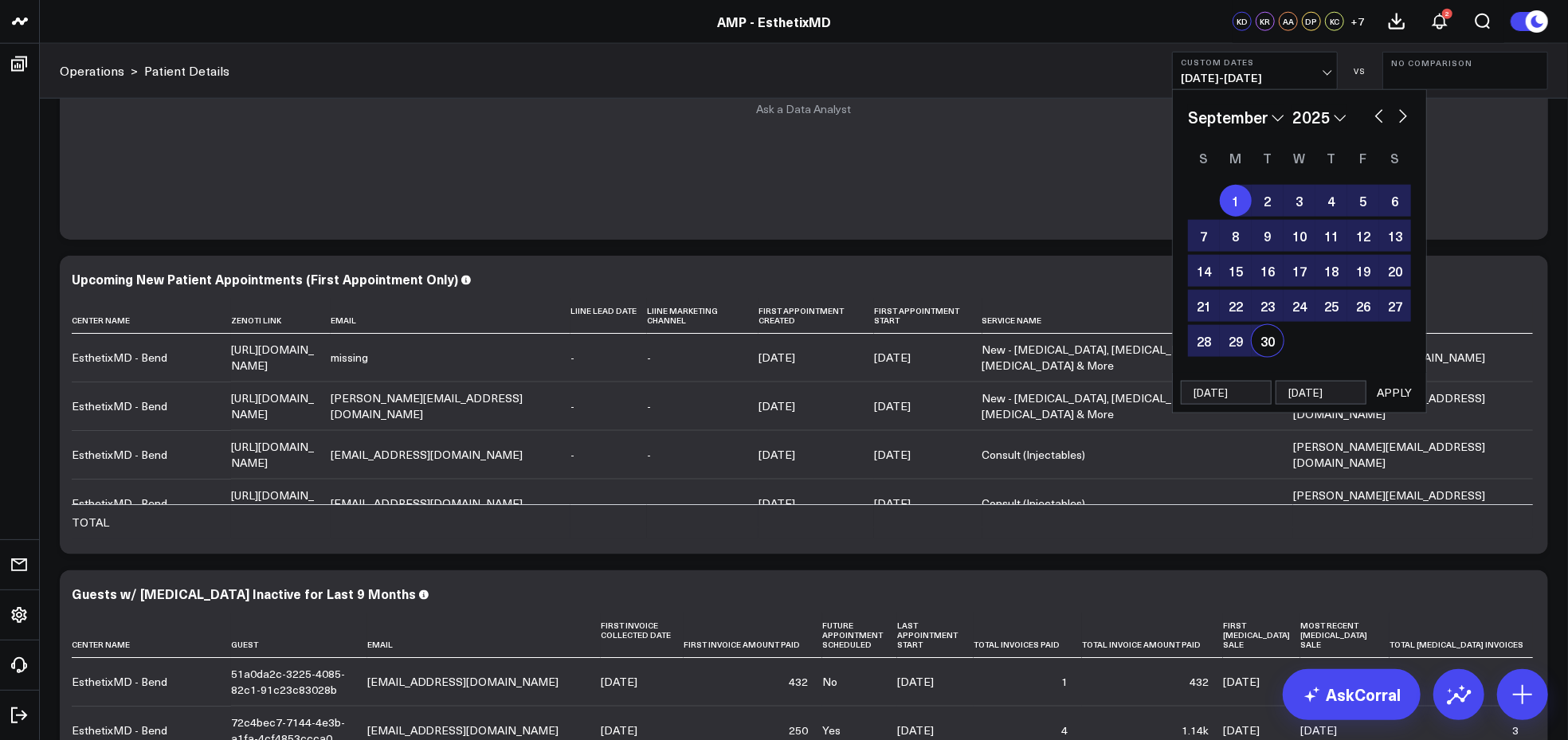
click at [1232, 199] on div "1" at bounding box center [1235, 200] width 32 height 32
type input "[DATE]"
select select "8"
select select "2025"
click at [1235, 202] on div "1" at bounding box center [1235, 200] width 32 height 32
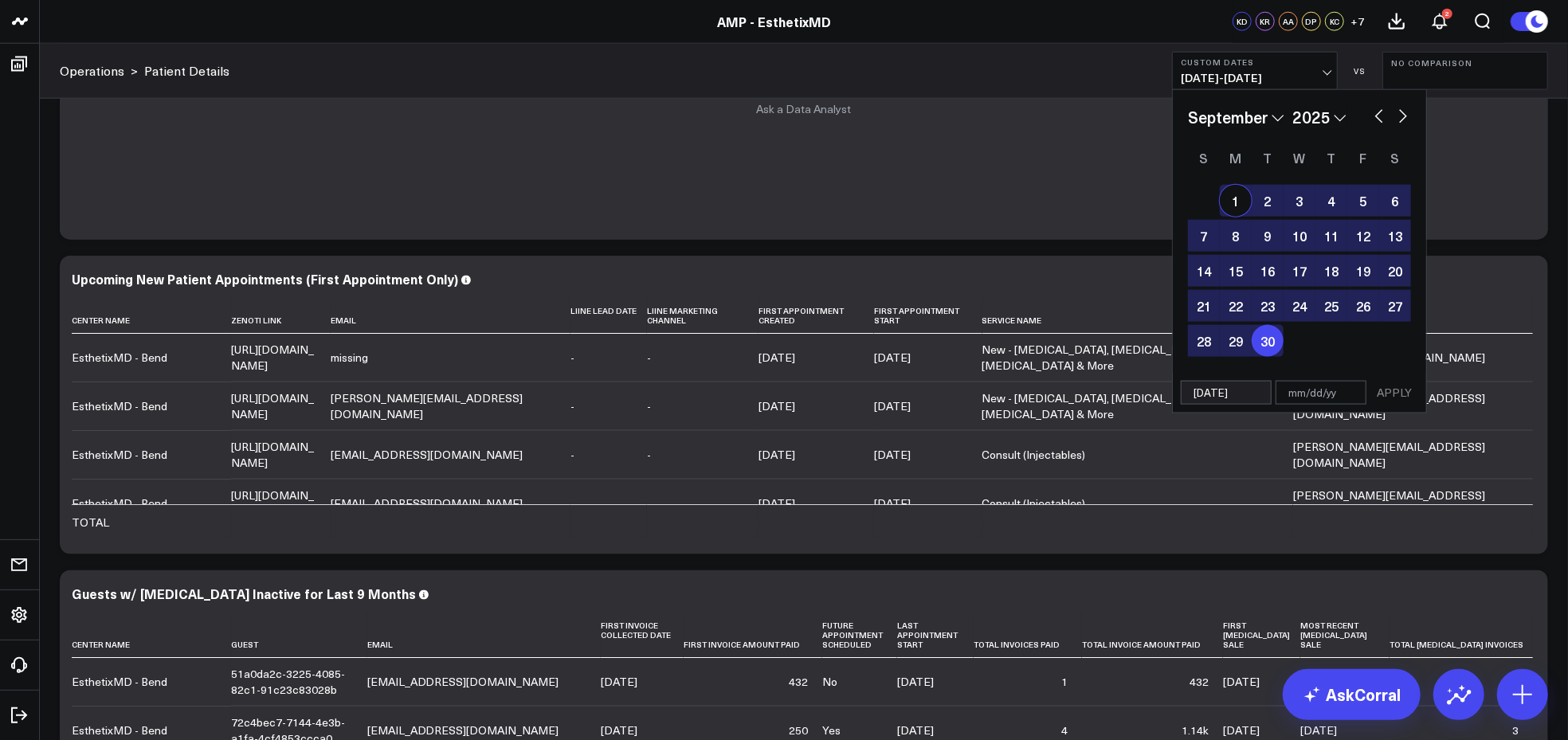
select select "8"
select select "2025"
type input "[DATE]"
click at [1393, 389] on button "APPLY" at bounding box center [1394, 393] width 48 height 24
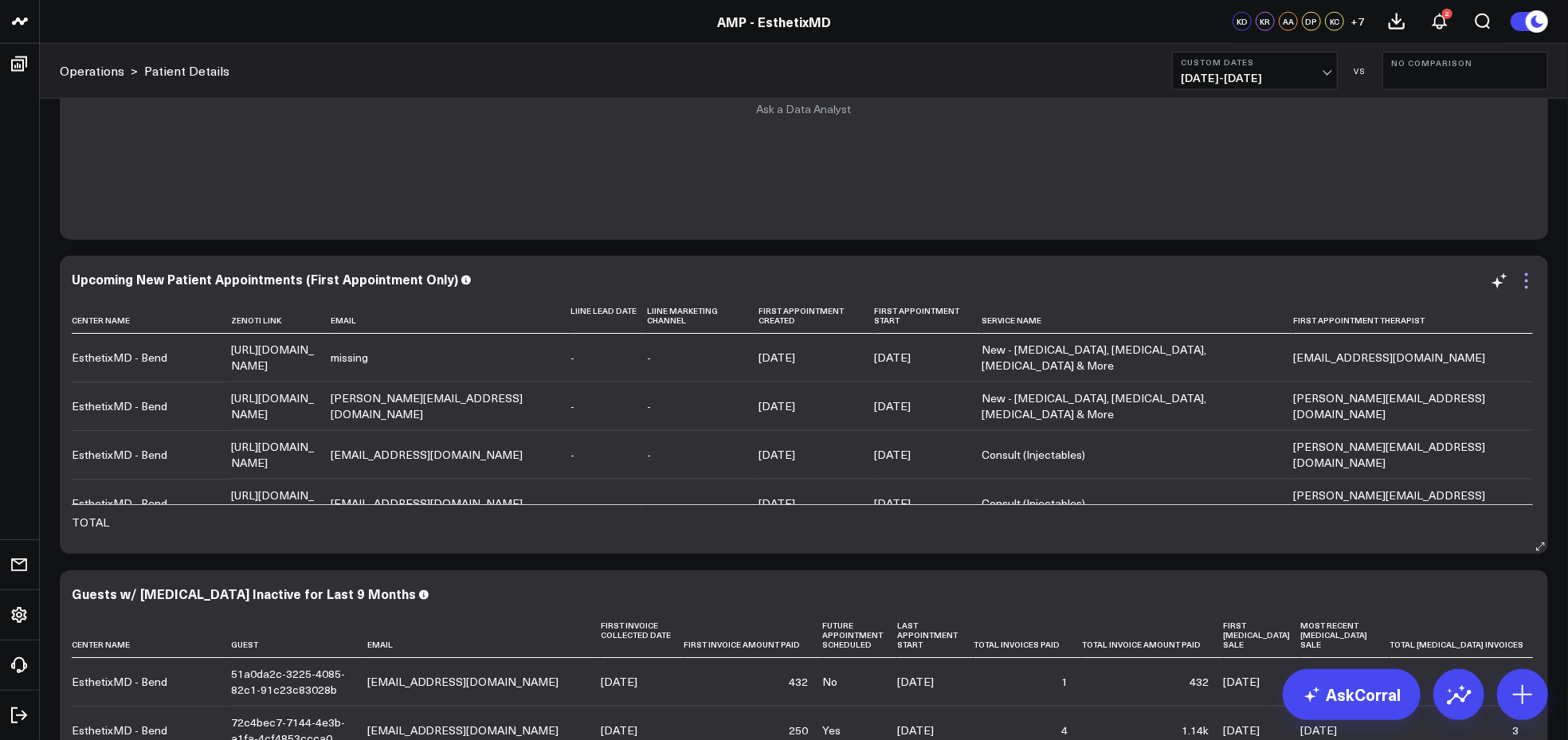
click at [1528, 287] on icon at bounding box center [1527, 281] width 19 height 19
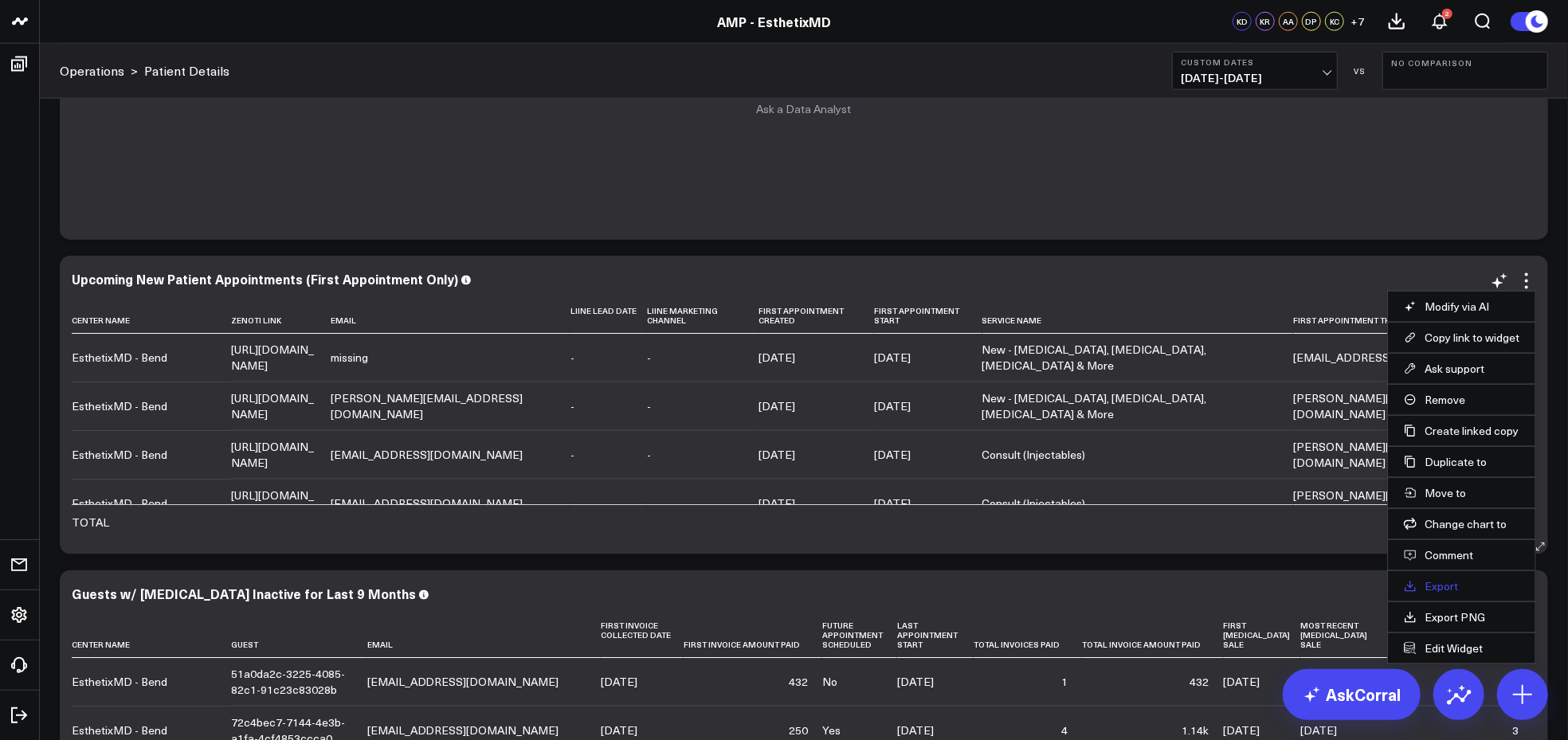
click at [1439, 583] on link "Export" at bounding box center [1462, 586] width 116 height 15
